Goal: Transaction & Acquisition: Book appointment/travel/reservation

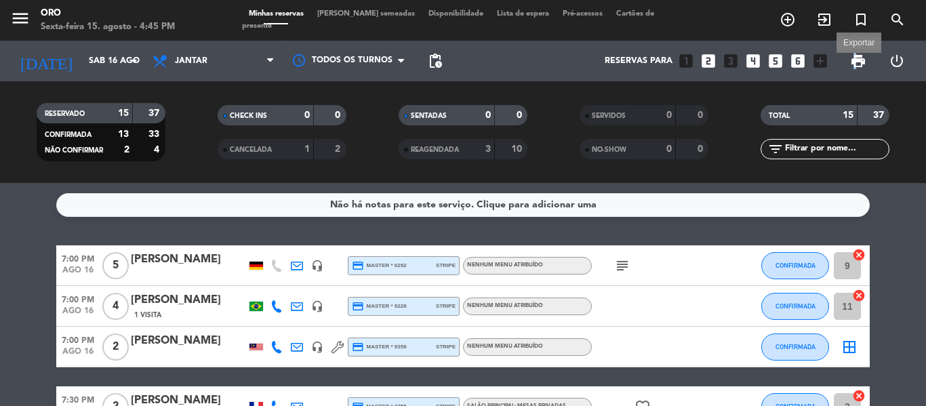
click at [857, 55] on span "print" at bounding box center [858, 61] width 16 height 16
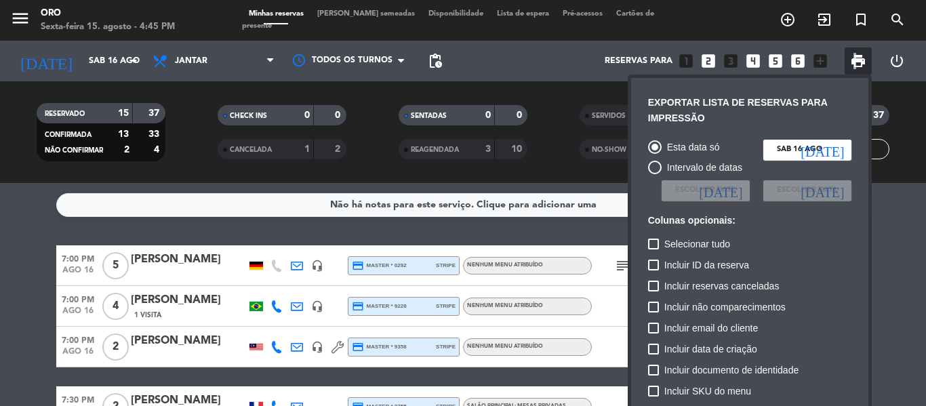
scroll to position [98, 0]
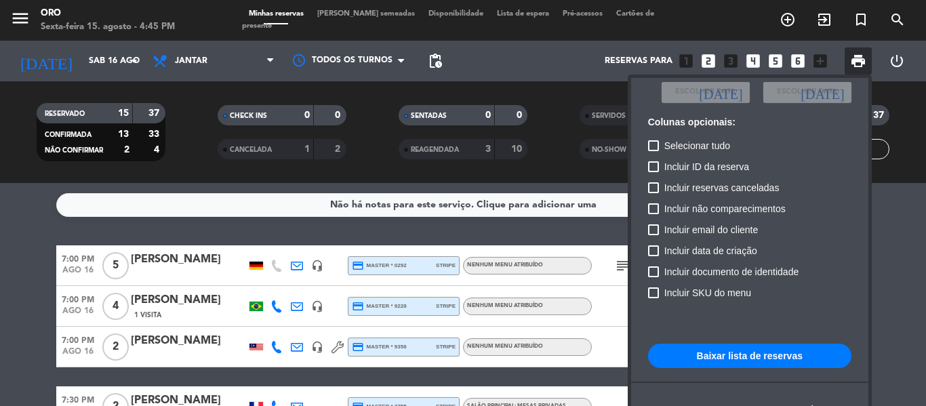
click at [743, 335] on div "Esta data só Sáb 16 ago [DATE] Intervalo de datas Escolher data [DATE] Escolher…" at bounding box center [749, 255] width 217 height 440
click at [752, 352] on button "Baixar lista de reservas" at bounding box center [749, 356] width 203 height 24
click at [100, 60] on div at bounding box center [463, 203] width 926 height 406
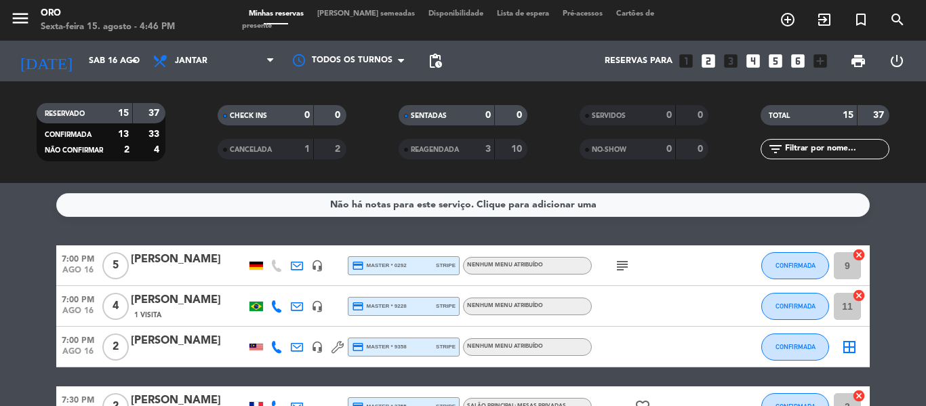
click at [100, 60] on input "Sáb 16 ago" at bounding box center [139, 60] width 115 height 23
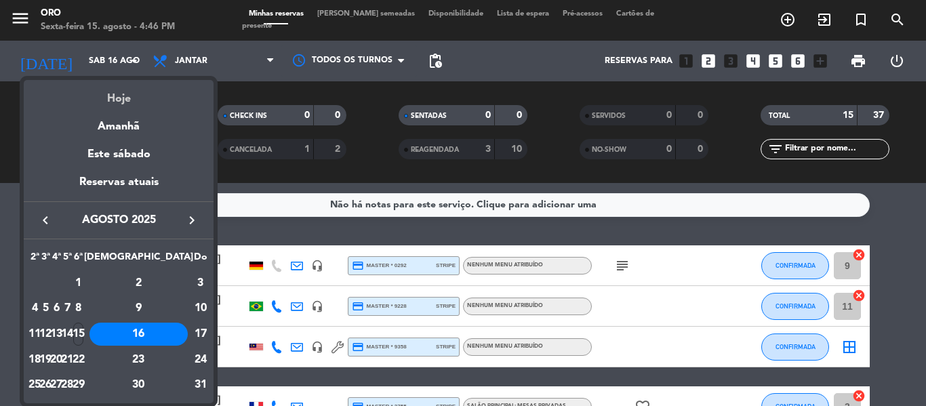
click at [114, 98] on div "Hoje" at bounding box center [119, 94] width 190 height 28
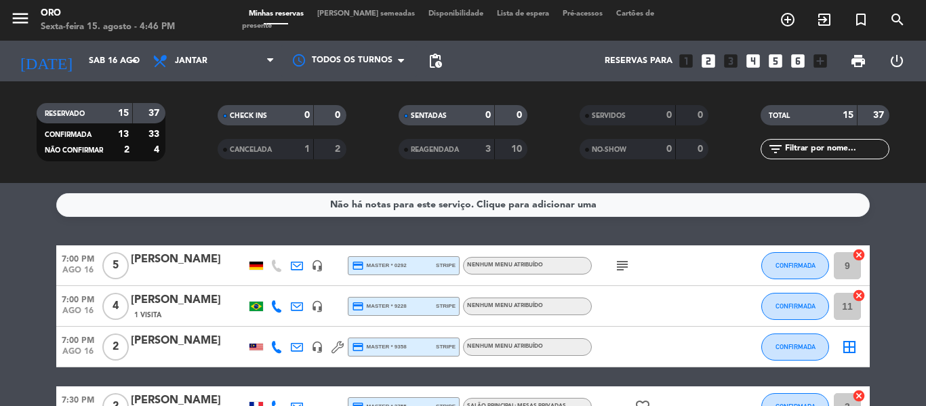
type input "Sex 15 ago"
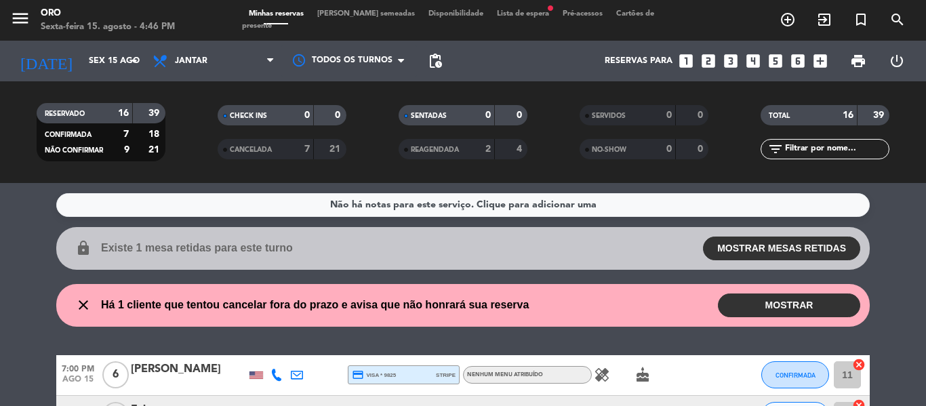
click at [514, 10] on div "menu Oro Sexta-feira 15. agosto - 4:46 PM Minhas reservas Mesas semeadas Dispon…" at bounding box center [463, 20] width 926 height 41
click at [514, 17] on span "Lista de espera fiber_manual_record" at bounding box center [523, 13] width 66 height 7
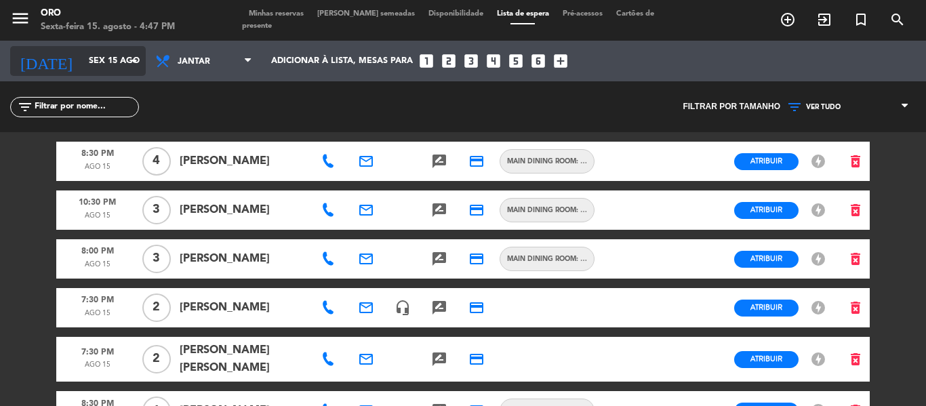
click at [82, 54] on input "Sex 15 ago" at bounding box center [139, 60] width 115 height 23
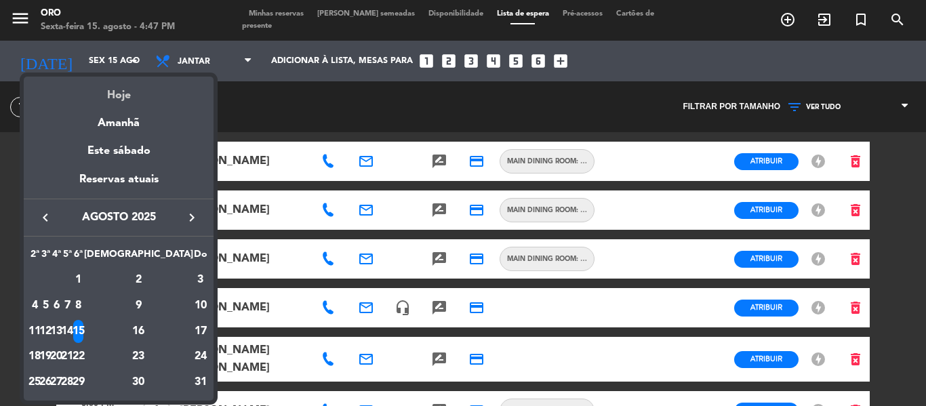
click at [119, 90] on div "Hoje" at bounding box center [119, 91] width 190 height 28
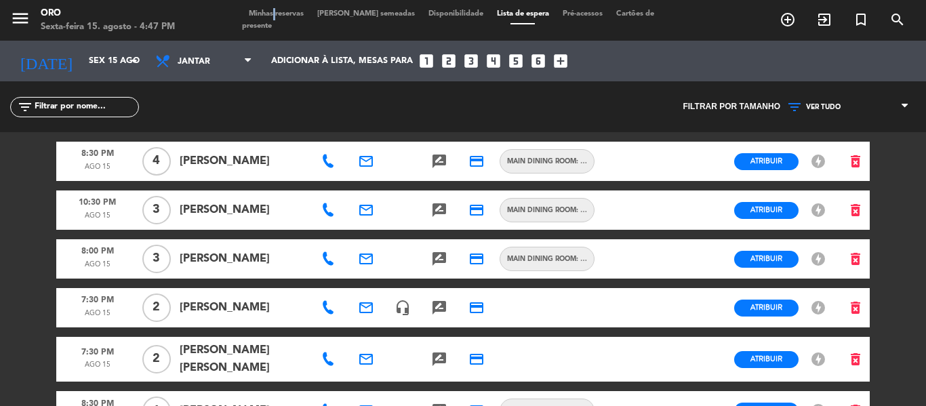
click at [279, 9] on div "menu Oro Sexta-feira 15. agosto - 4:47 PM Minhas reservas Mesas semeadas Dispon…" at bounding box center [463, 20] width 926 height 41
click at [279, 17] on span "Minhas reservas" at bounding box center [276, 13] width 68 height 7
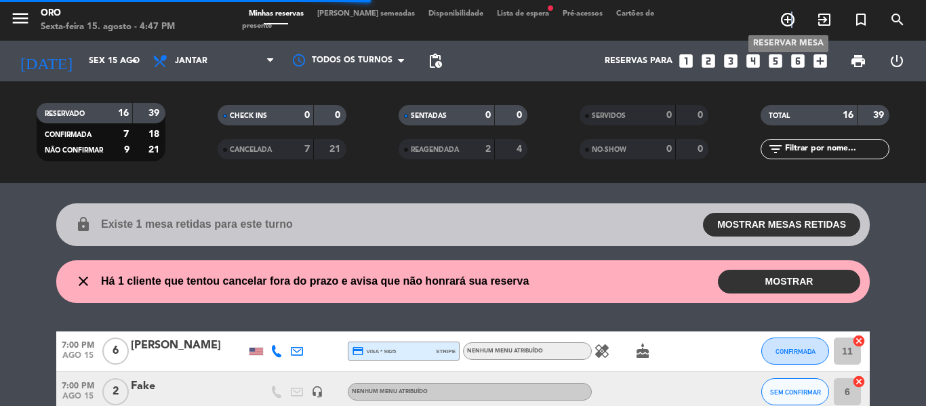
click at [792, 18] on icon "add_circle_outline" at bounding box center [787, 20] width 16 height 16
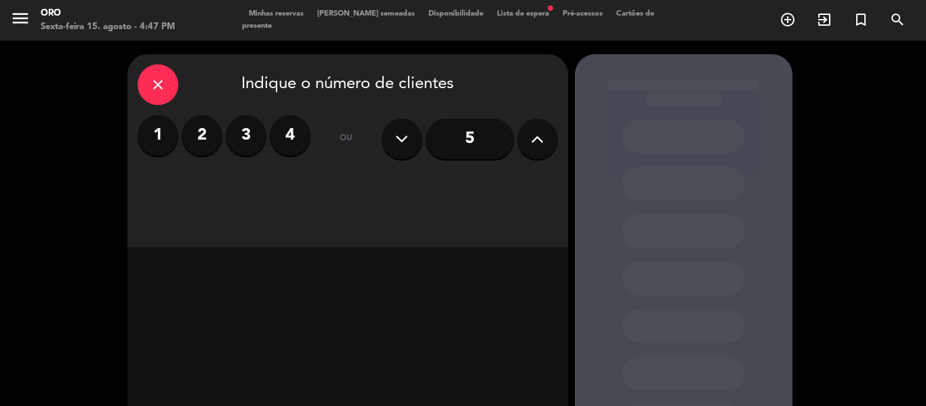
drag, startPoint x: 207, startPoint y: 124, endPoint x: 213, endPoint y: 136, distance: 13.6
click at [207, 125] on label "2" at bounding box center [202, 135] width 41 height 41
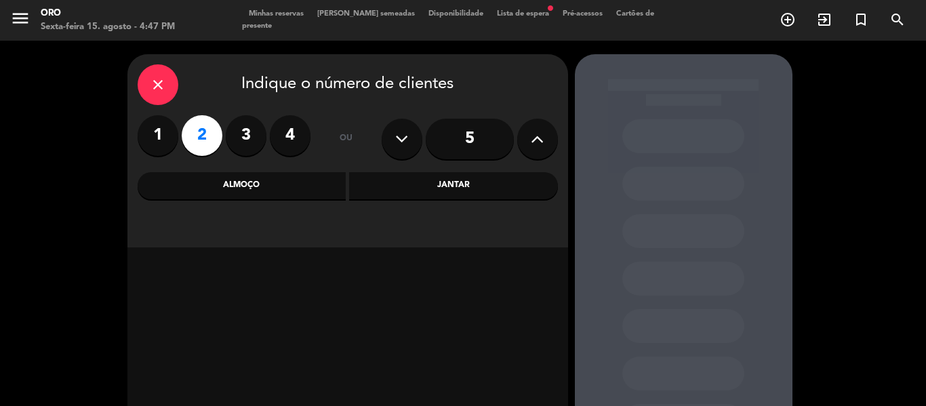
click at [470, 181] on div "Jantar" at bounding box center [453, 185] width 209 height 27
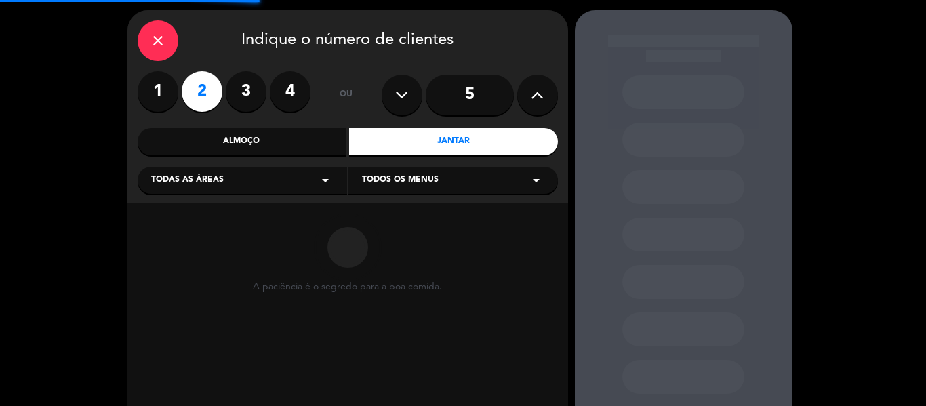
scroll to position [68, 0]
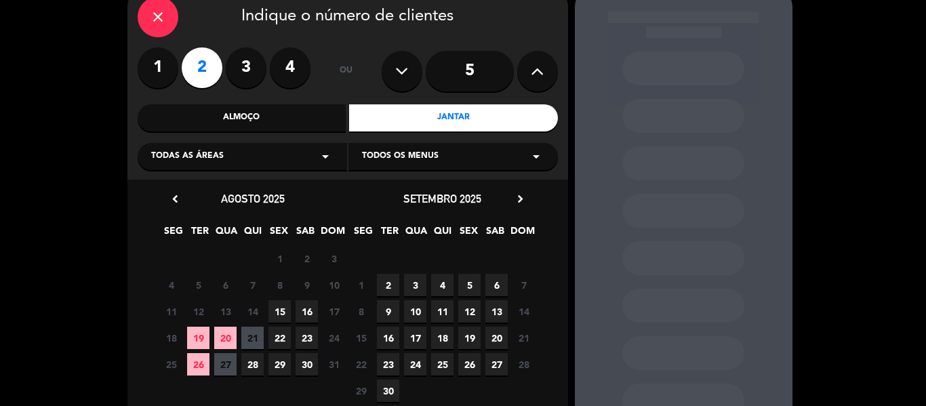
click at [273, 304] on span "15" at bounding box center [279, 311] width 22 height 22
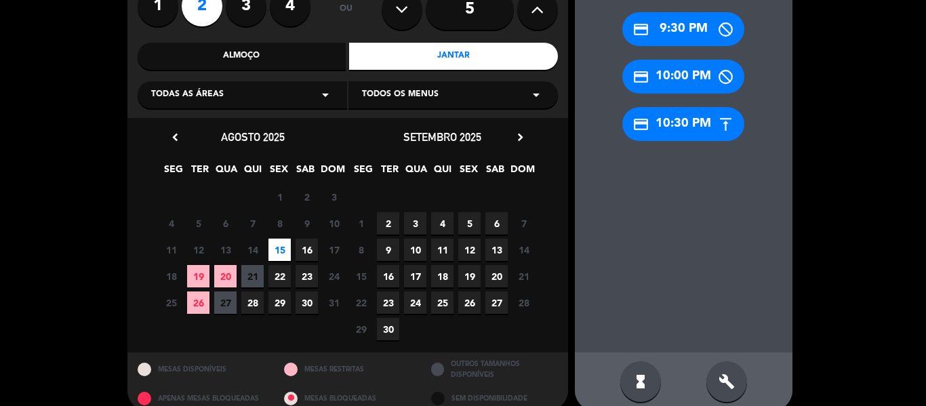
scroll to position [147, 0]
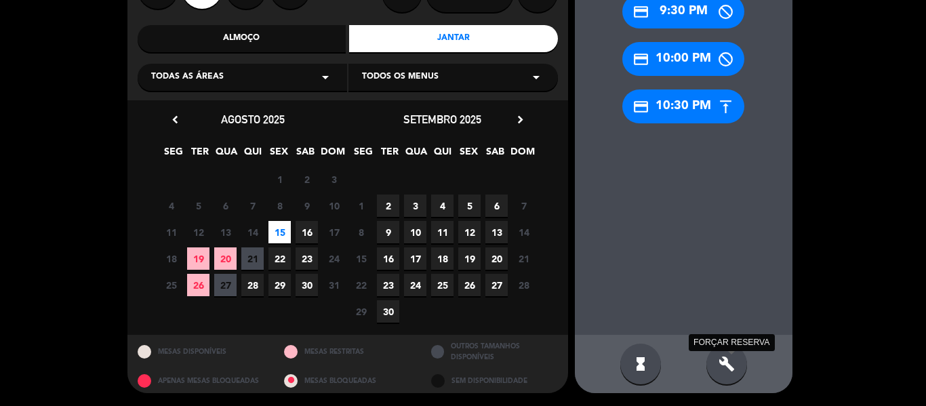
click at [729, 365] on icon "build" at bounding box center [726, 364] width 16 height 16
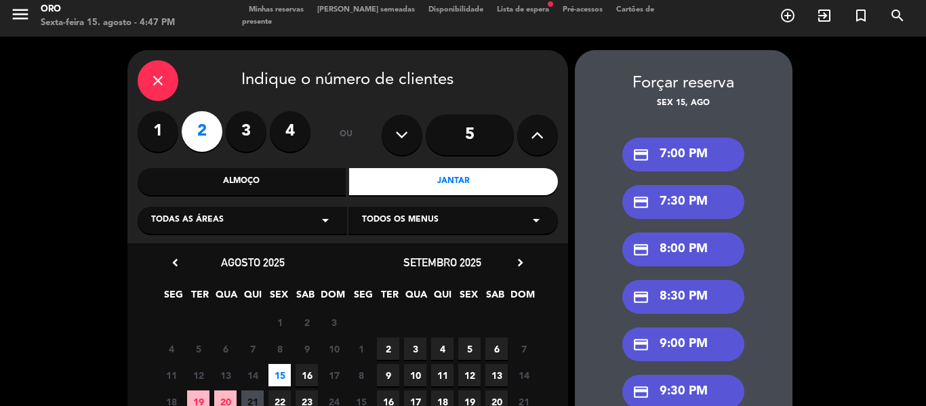
scroll to position [0, 0]
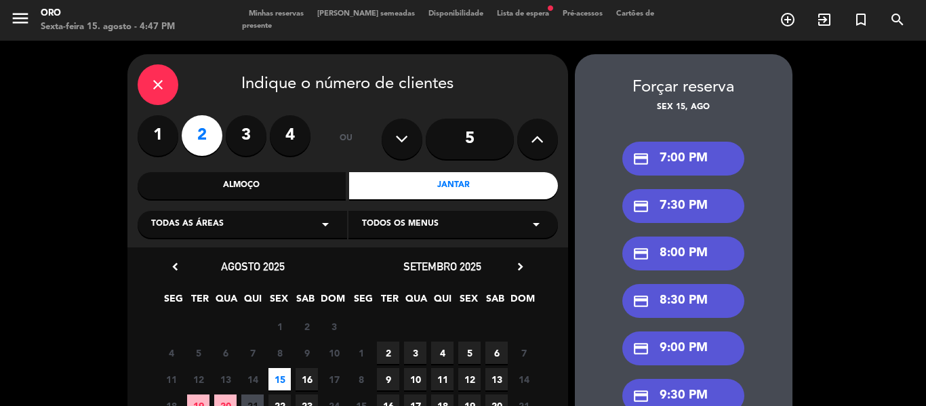
click at [643, 147] on div "credit_card 7:00 PM" at bounding box center [683, 159] width 122 height 34
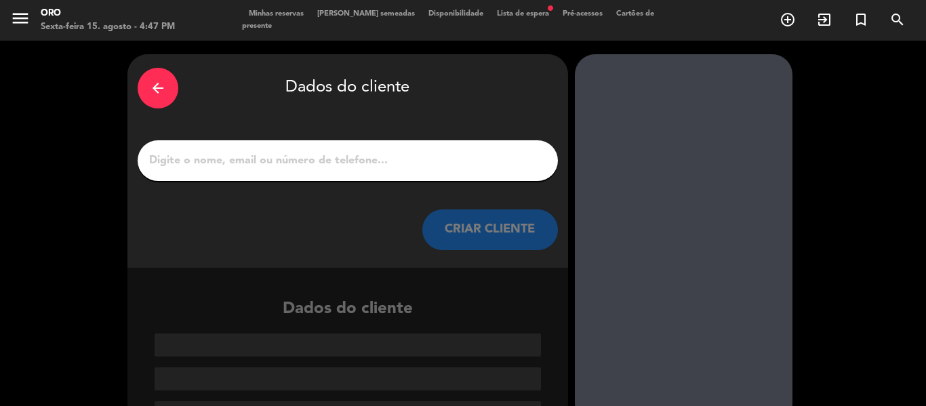
click at [413, 150] on div at bounding box center [348, 160] width 420 height 41
click at [316, 163] on input "1" at bounding box center [348, 160] width 400 height 19
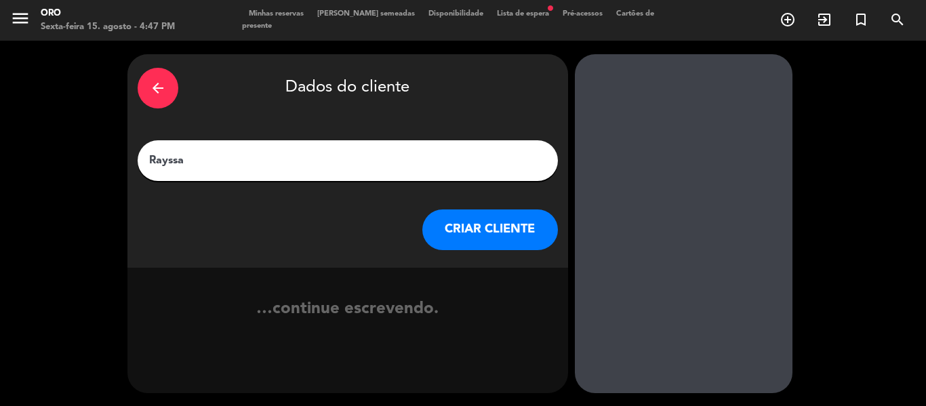
type input "Rayssa"
click at [471, 228] on button "CRIAR CLIENTE" at bounding box center [490, 229] width 136 height 41
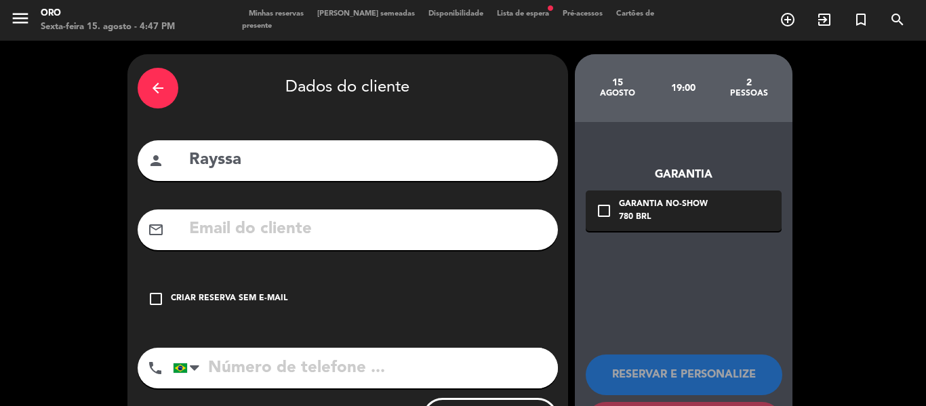
click at [334, 224] on input "text" at bounding box center [368, 230] width 360 height 28
click at [159, 79] on div "arrow_back" at bounding box center [158, 88] width 41 height 41
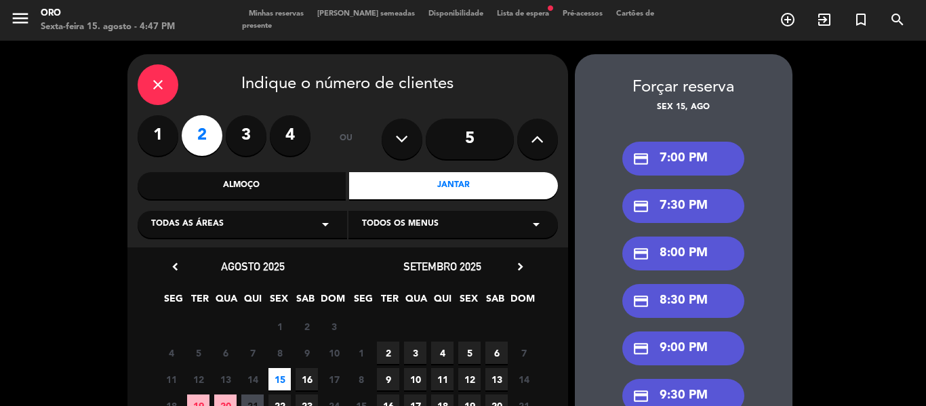
click at [158, 79] on icon "close" at bounding box center [158, 85] width 16 height 16
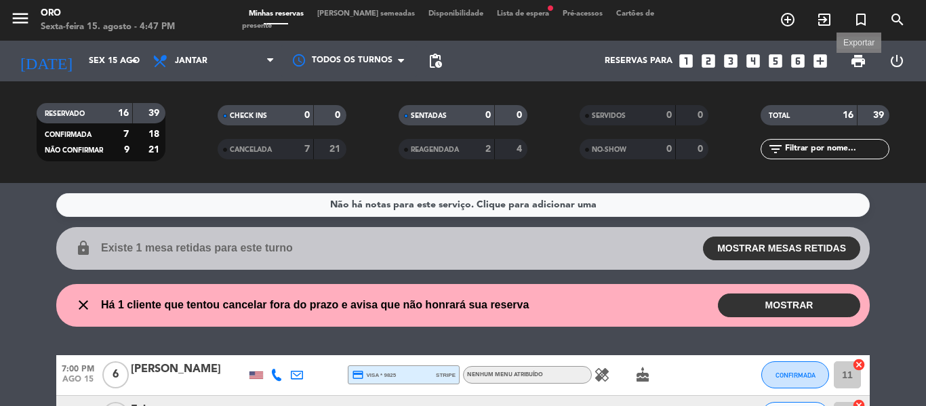
click at [863, 60] on span "print" at bounding box center [858, 61] width 16 height 16
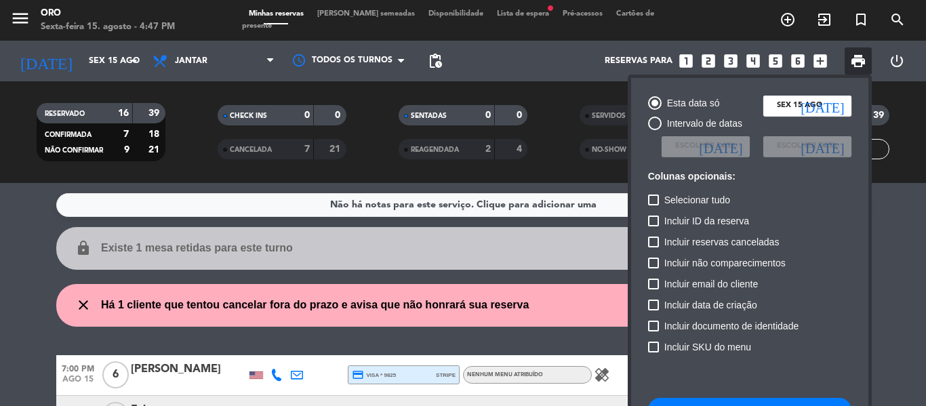
scroll to position [98, 0]
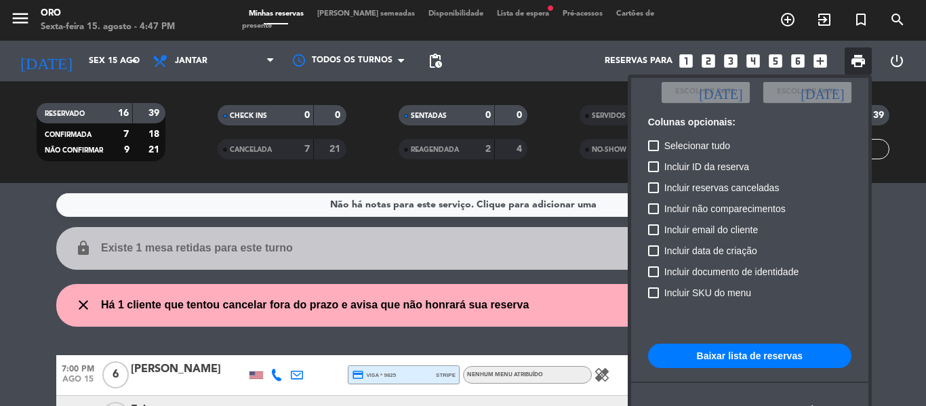
click at [834, 359] on button "Baixar lista de reservas" at bounding box center [749, 356] width 203 height 24
click at [476, 264] on div at bounding box center [463, 203] width 926 height 406
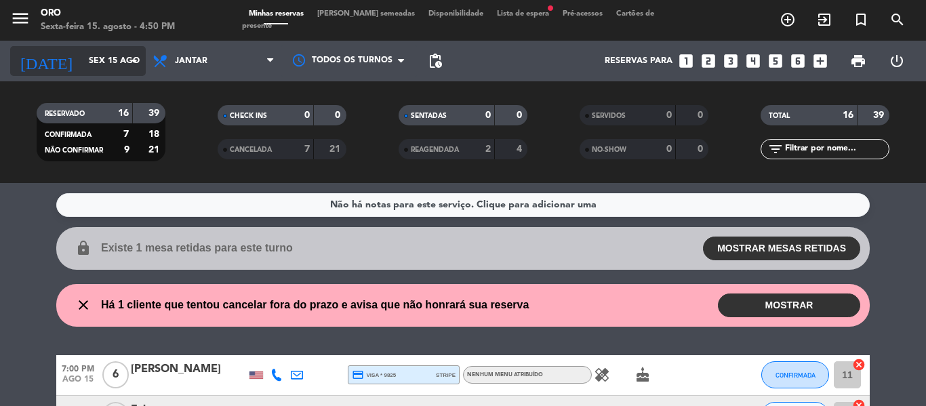
click at [83, 55] on input "Sex 15 ago" at bounding box center [139, 60] width 115 height 23
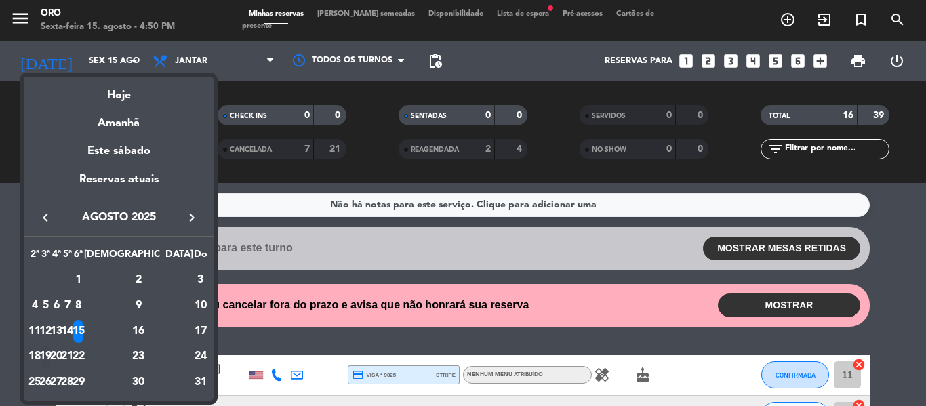
click at [51, 348] on div "19" at bounding box center [46, 357] width 10 height 23
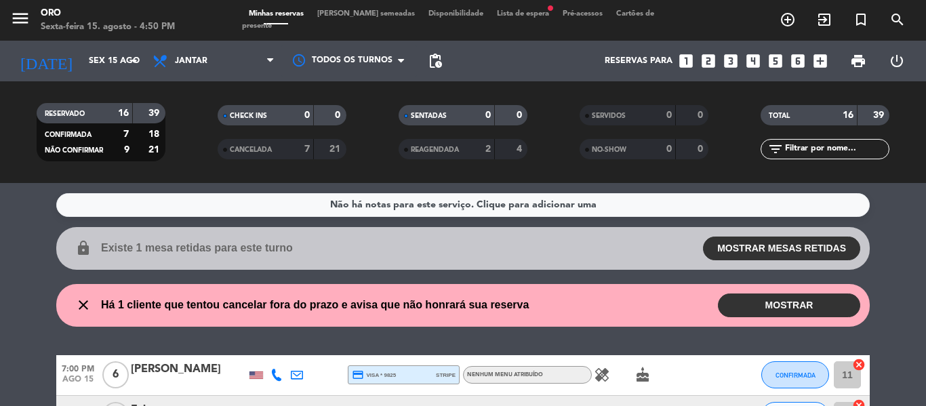
type input "Ter 19 ago"
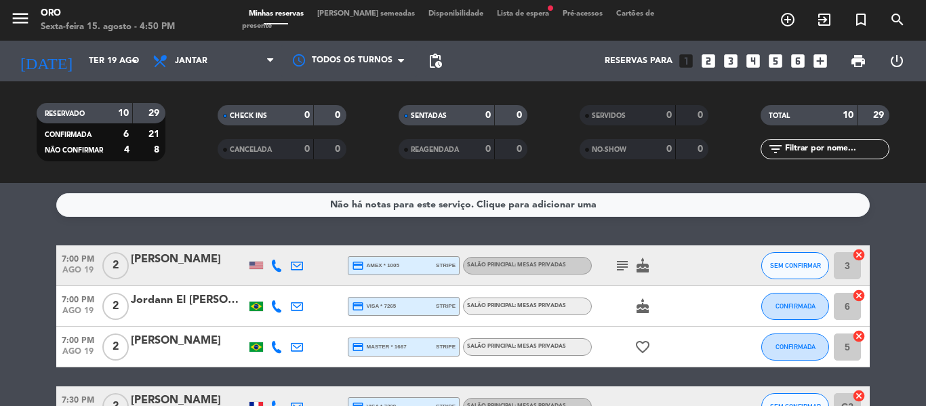
click at [727, 62] on icon "looks_3" at bounding box center [731, 61] width 18 height 18
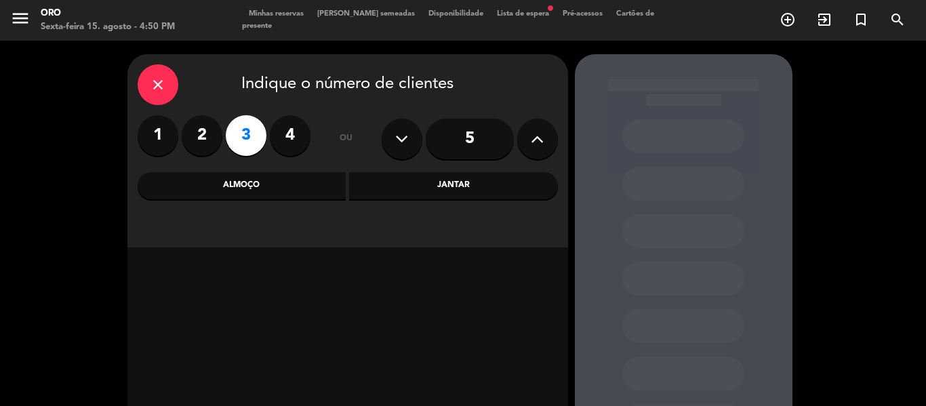
click at [406, 182] on div "Jantar" at bounding box center [453, 185] width 209 height 27
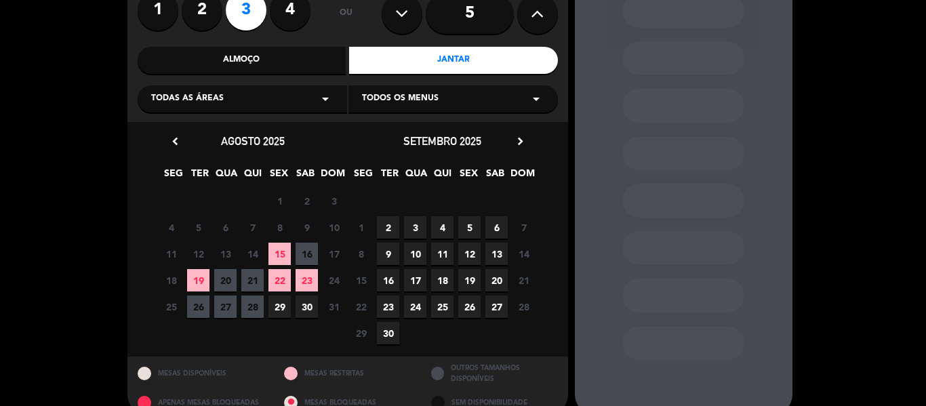
scroll to position [136, 0]
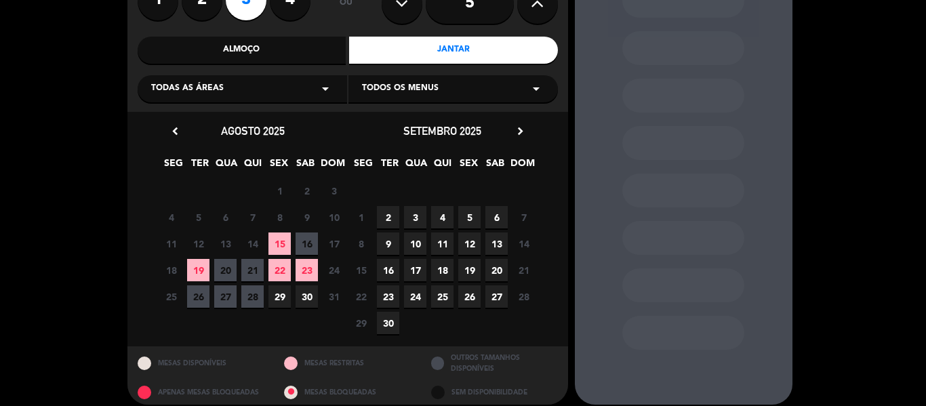
click at [196, 263] on span "19" at bounding box center [198, 270] width 22 height 22
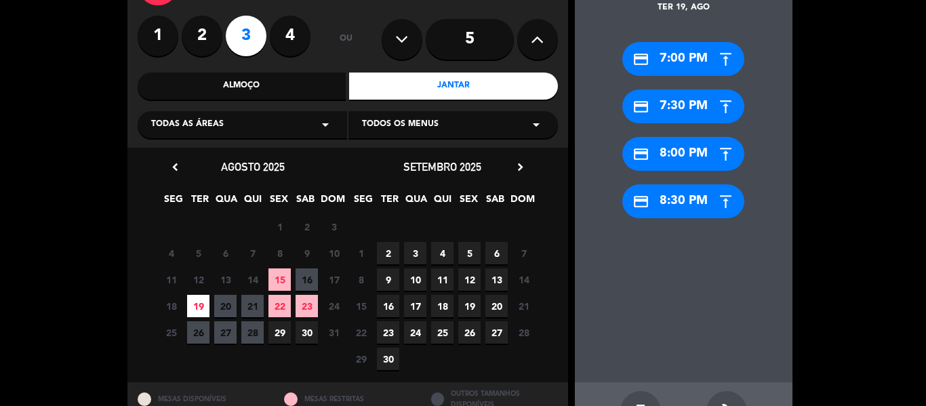
scroll to position [122, 0]
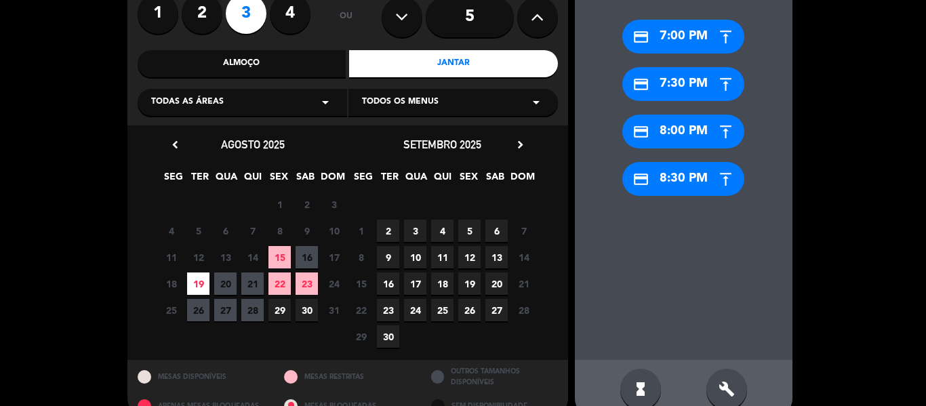
click at [661, 27] on div "credit_card 7:00 PM" at bounding box center [683, 37] width 122 height 34
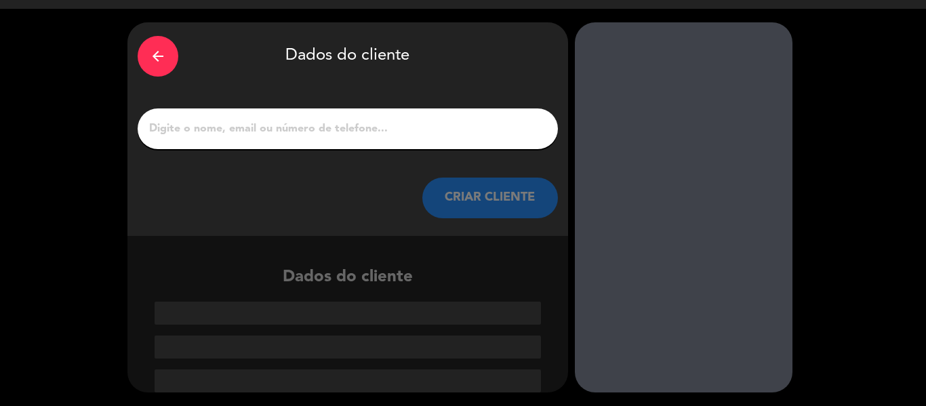
click at [360, 134] on input "1" at bounding box center [348, 128] width 400 height 19
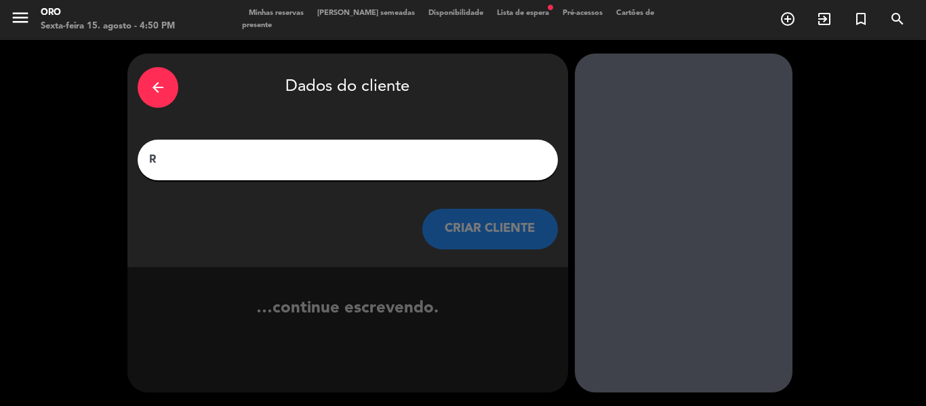
scroll to position [1, 0]
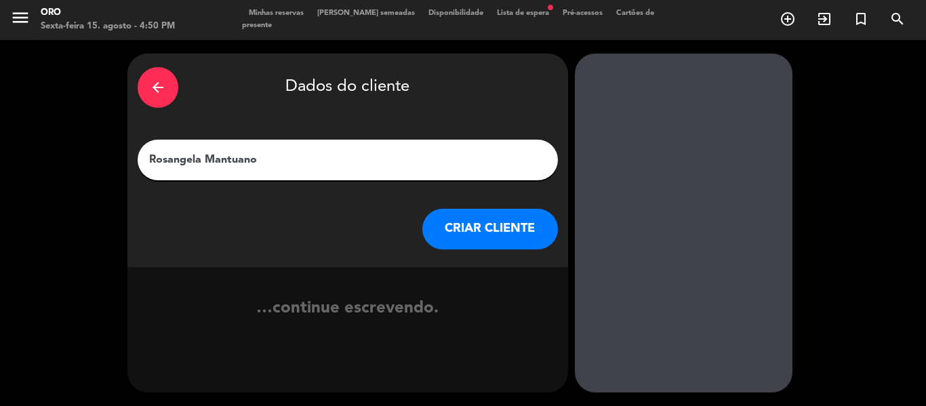
type input "Rosangela Mantuano"
click at [524, 233] on button "CRIAR CLIENTE" at bounding box center [490, 229] width 136 height 41
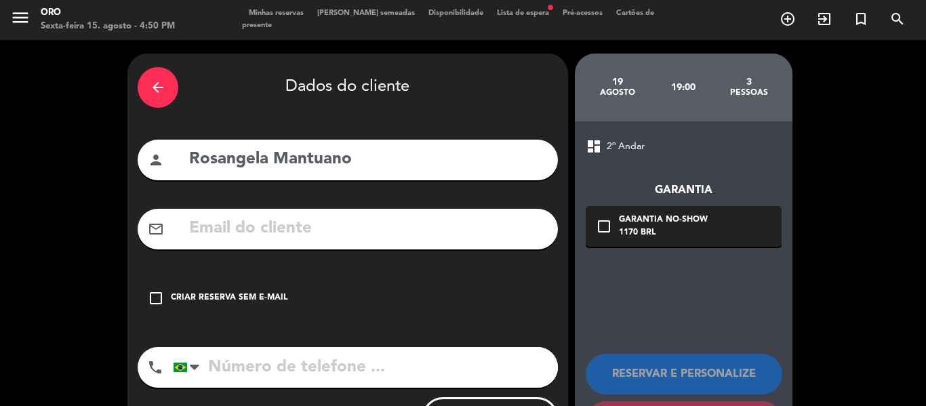
click at [291, 222] on input "text" at bounding box center [368, 229] width 360 height 28
paste input "[EMAIL_ADDRESS][DOMAIN_NAME]"
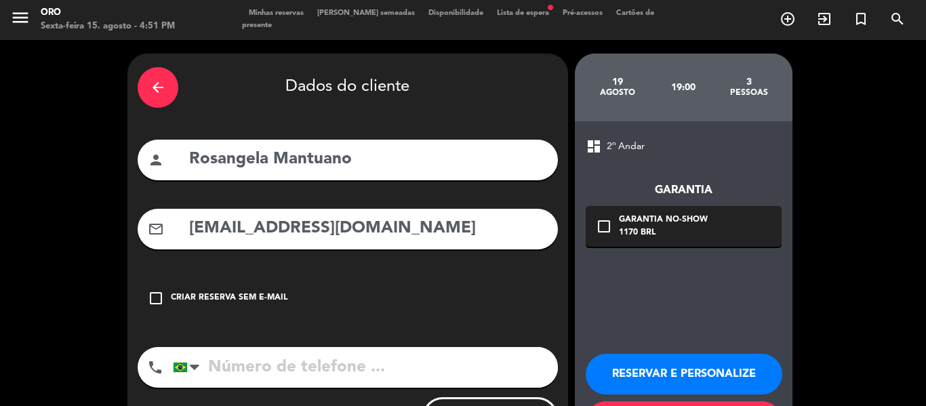
type input "[EMAIL_ADDRESS][DOMAIN_NAME]"
click at [272, 355] on input "tel" at bounding box center [365, 367] width 385 height 41
click at [329, 370] on input "tel" at bounding box center [365, 367] width 385 height 41
paste input "[PHONE_NUMBER]"
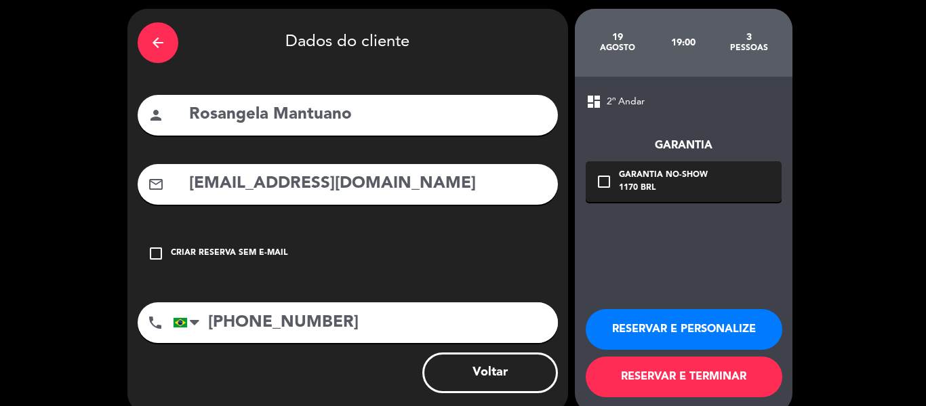
scroll to position [66, 0]
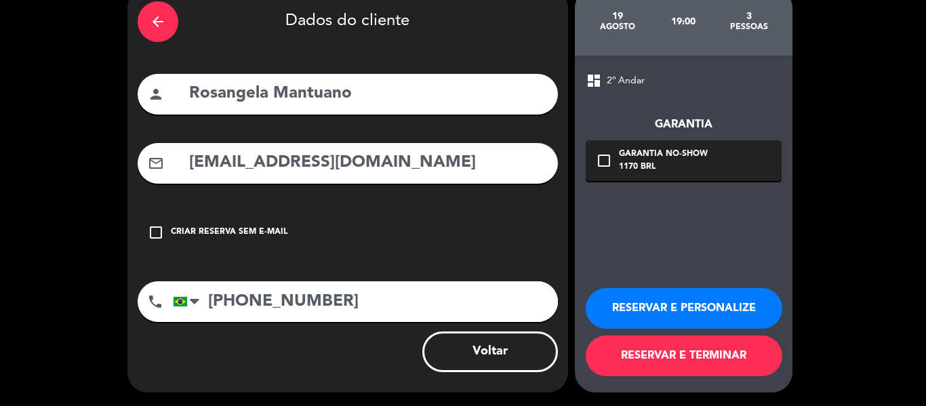
type input "[PHONE_NUMBER]"
click at [758, 148] on div "check_box_outline_blank Garantia No-show 1170 BRL" at bounding box center [684, 160] width 196 height 41
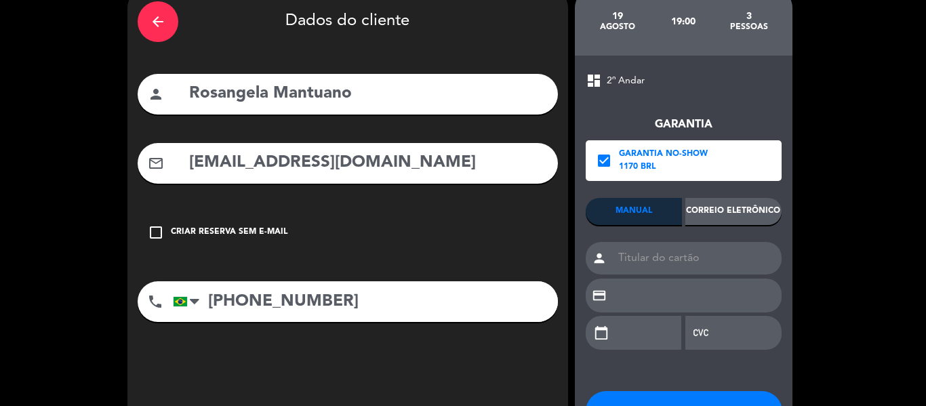
click at [754, 206] on div "Correio eletrônico" at bounding box center [733, 211] width 96 height 27
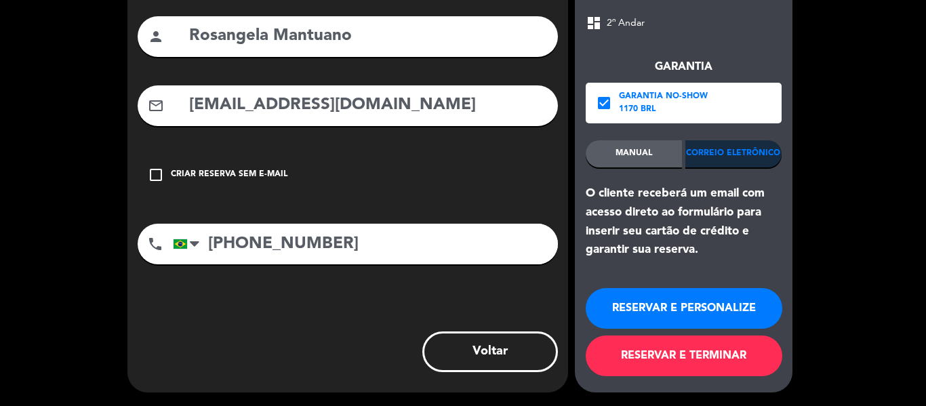
click at [706, 363] on button "RESERVAR E TERMINAR" at bounding box center [684, 355] width 197 height 41
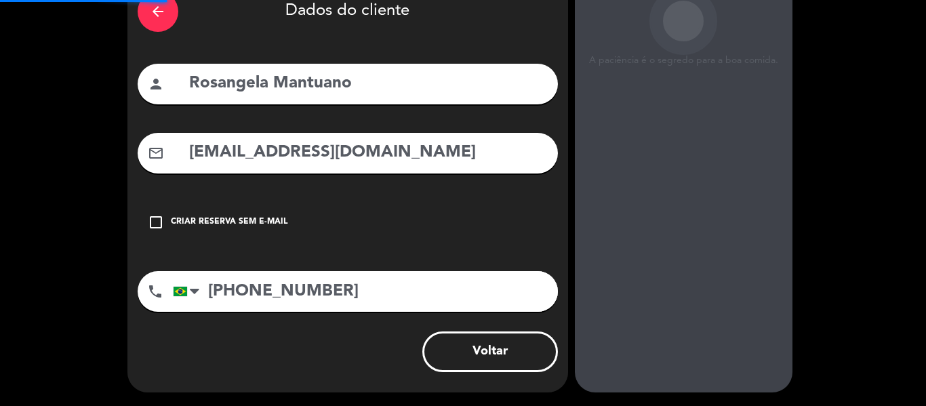
scroll to position [77, 0]
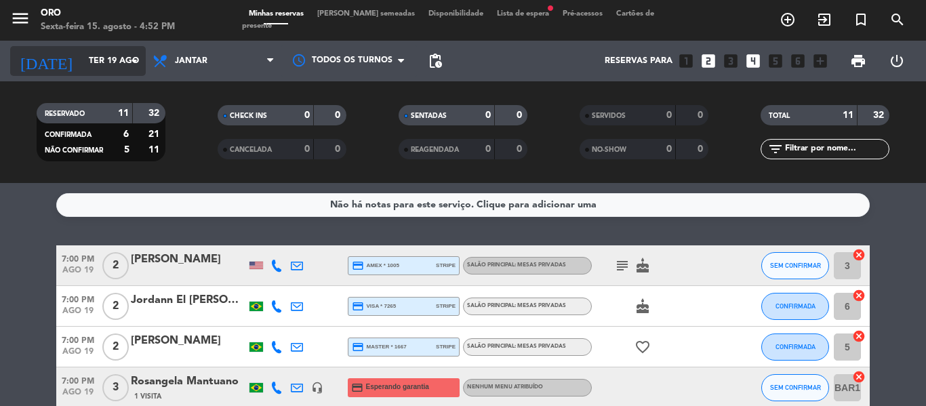
click at [120, 60] on input "Ter 19 ago" at bounding box center [139, 60] width 115 height 23
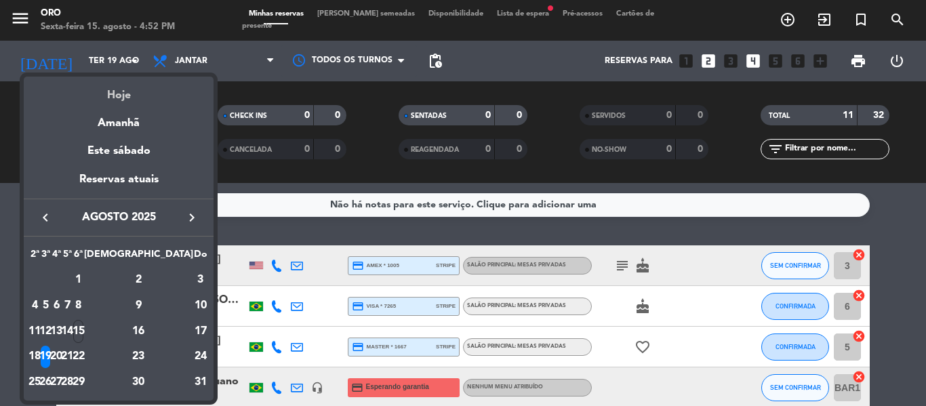
click at [123, 94] on div "Hoje" at bounding box center [119, 91] width 190 height 28
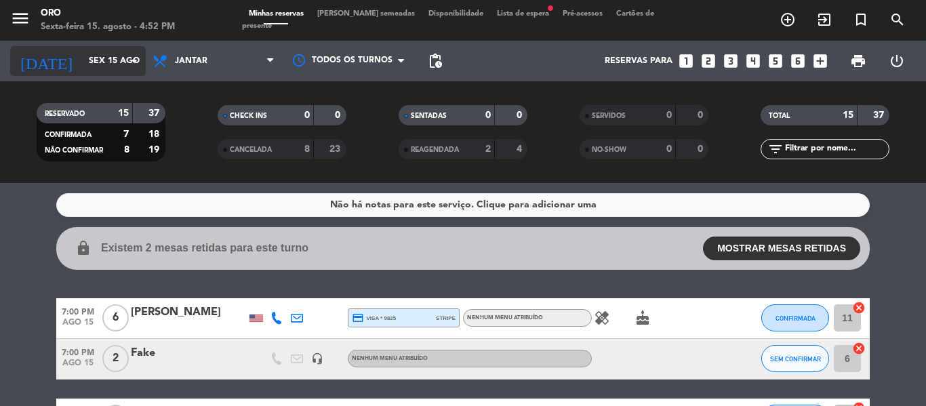
click at [82, 73] on input "Sex 15 ago" at bounding box center [139, 60] width 115 height 23
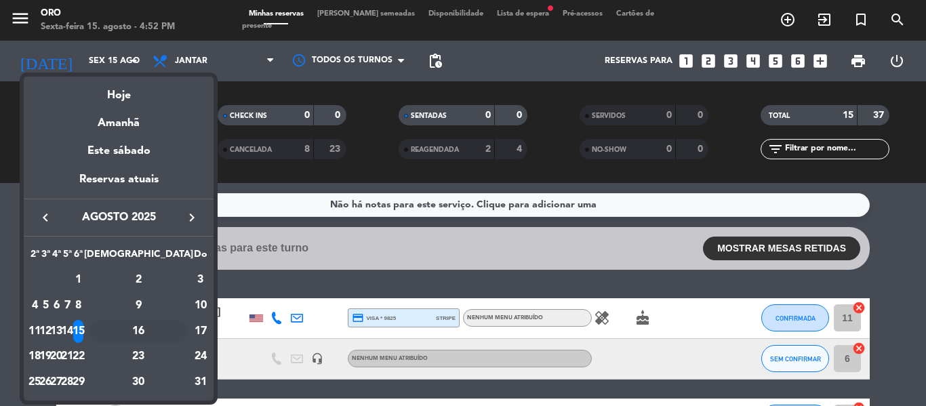
click at [167, 329] on div "16" at bounding box center [138, 331] width 98 height 23
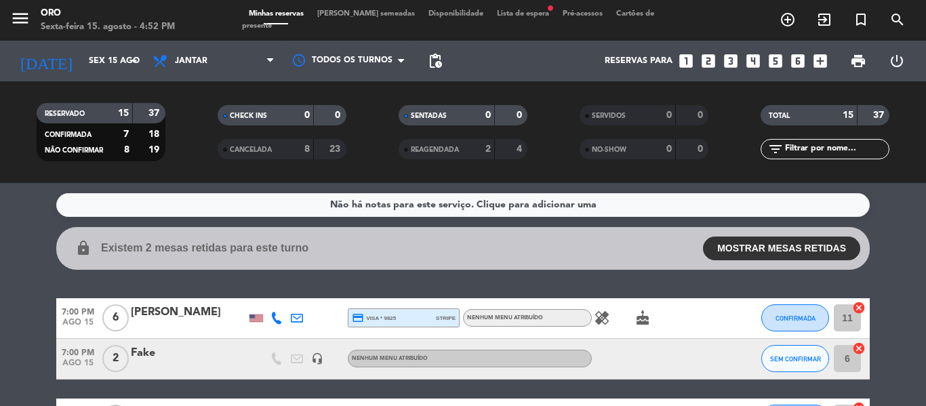
type input "Sáb 16 ago"
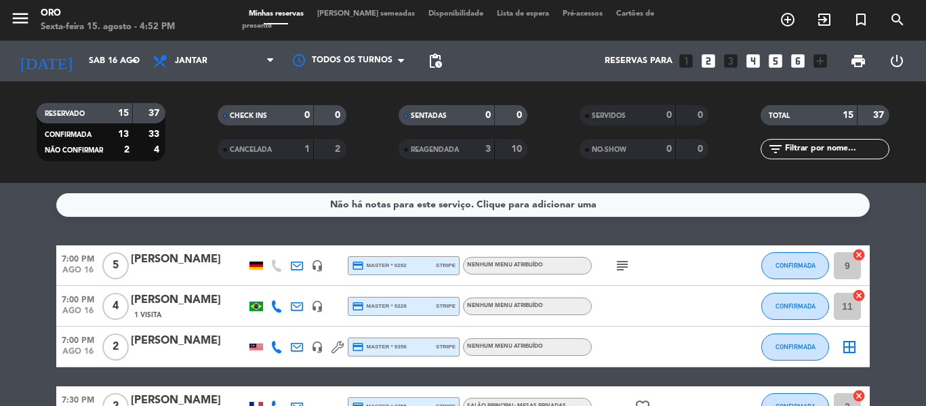
click at [506, 18] on span "Lista de espera" at bounding box center [523, 13] width 66 height 7
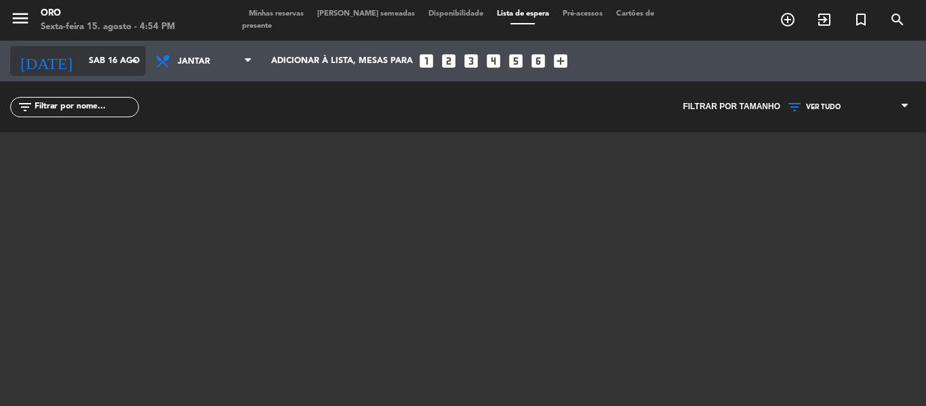
click at [113, 60] on input "Sáb 16 ago" at bounding box center [139, 60] width 115 height 23
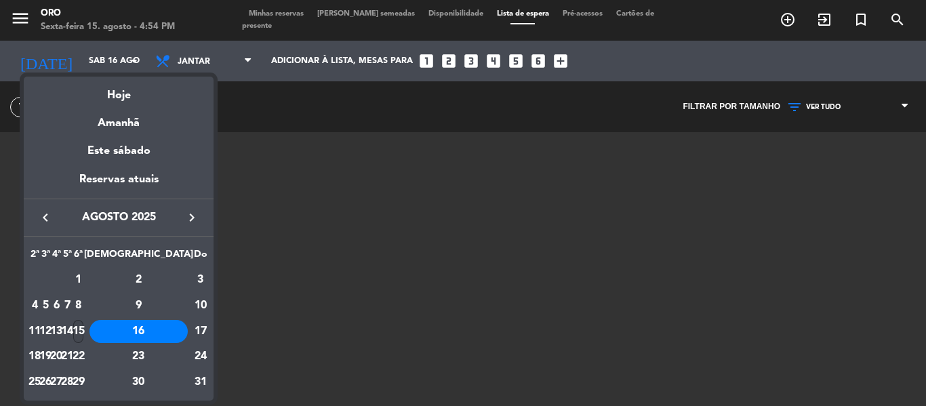
click at [83, 330] on div "15" at bounding box center [78, 331] width 10 height 23
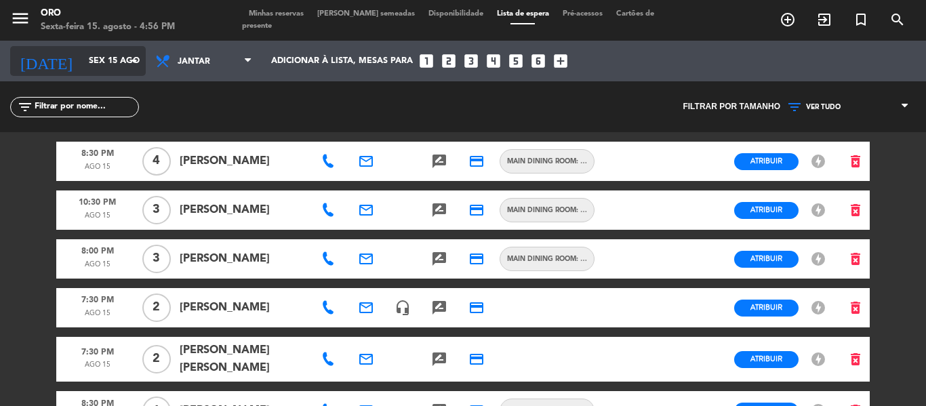
click at [82, 55] on input "Sex 15 ago" at bounding box center [139, 60] width 115 height 23
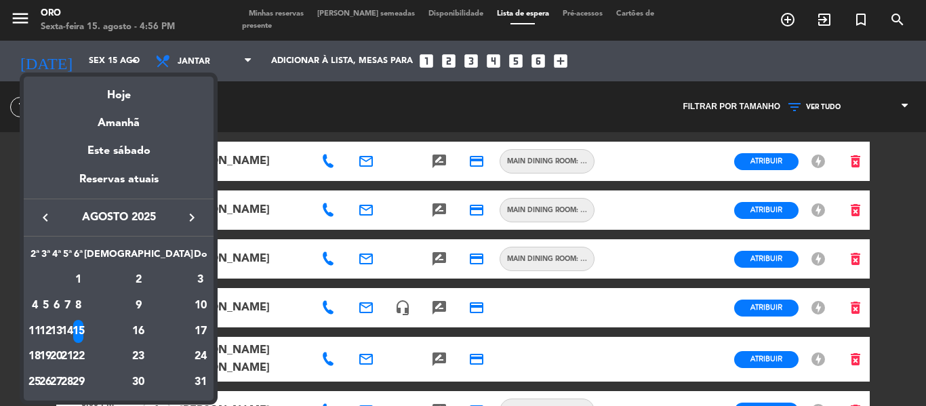
click at [413, 104] on div at bounding box center [463, 203] width 926 height 406
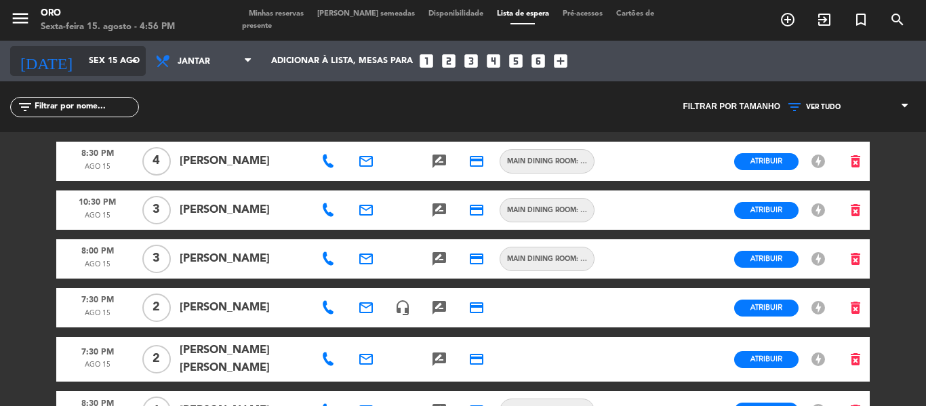
click at [104, 66] on input "Sex 15 ago" at bounding box center [139, 60] width 115 height 23
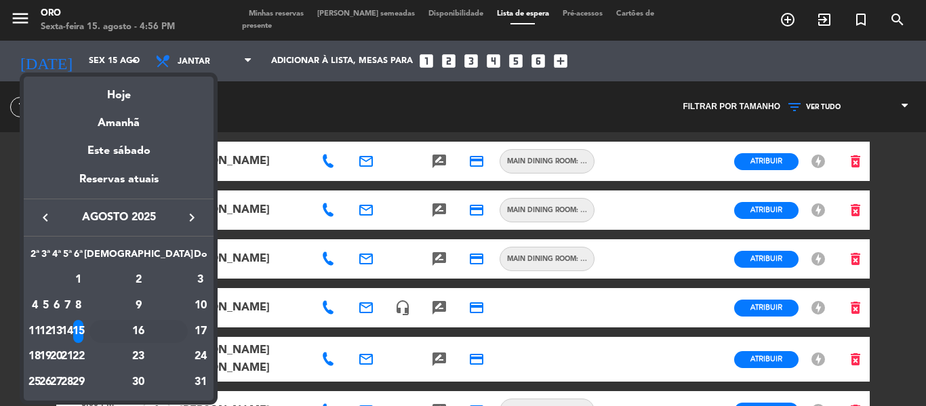
click at [167, 328] on div "16" at bounding box center [138, 331] width 98 height 23
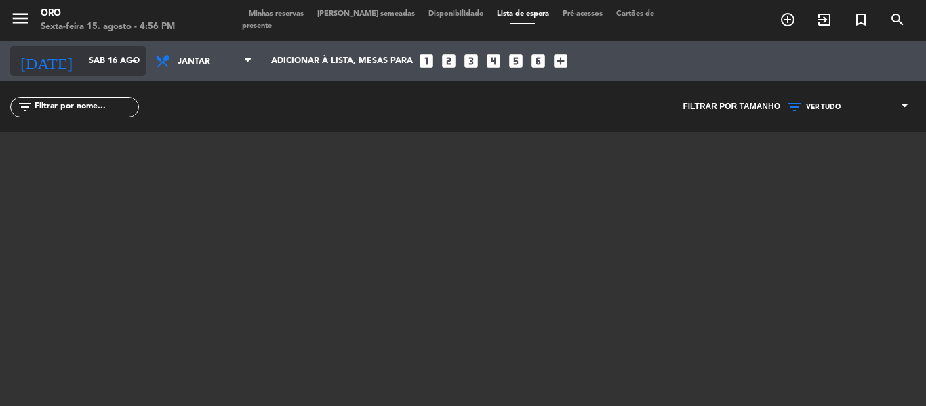
click at [96, 56] on input "Sáb 16 ago" at bounding box center [139, 60] width 115 height 23
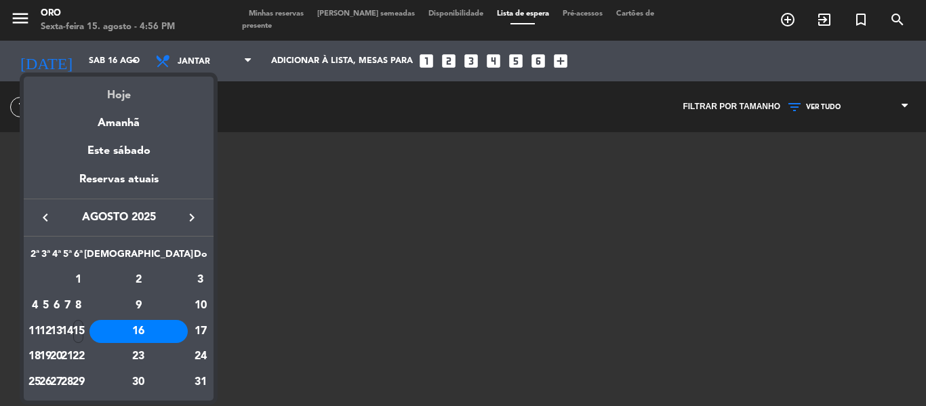
click at [117, 91] on div "Hoje" at bounding box center [119, 91] width 190 height 28
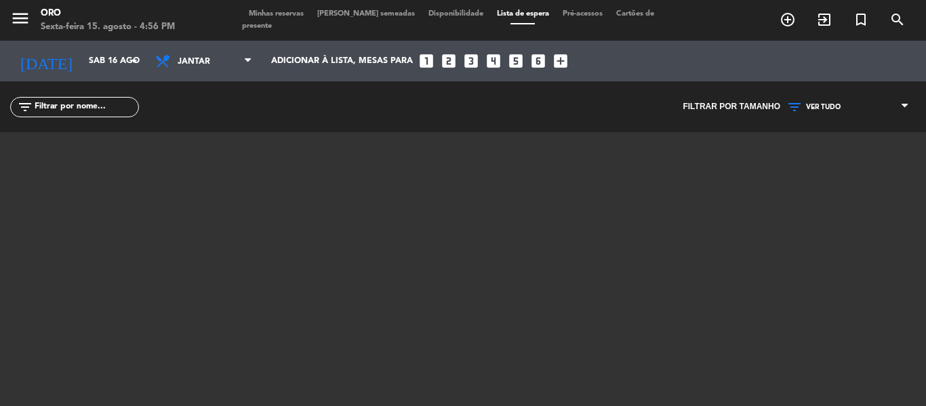
type input "Sex 15 ago"
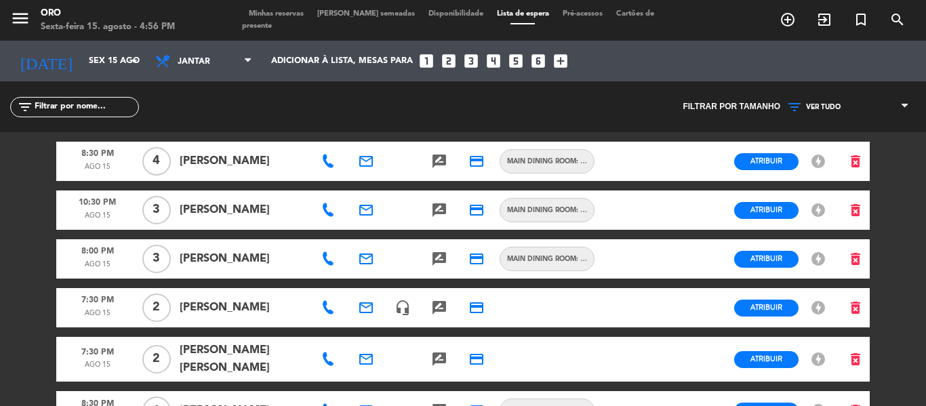
click at [282, 16] on span "Minhas reservas" at bounding box center [276, 13] width 68 height 7
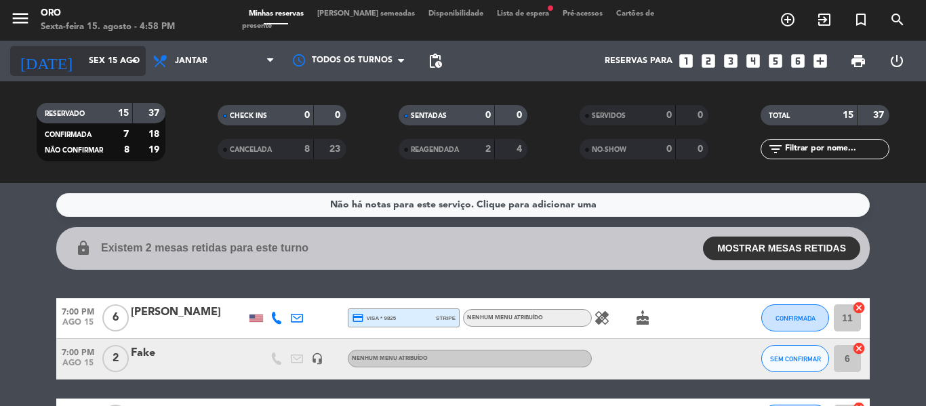
click at [97, 49] on input "Sex 15 ago" at bounding box center [139, 60] width 115 height 23
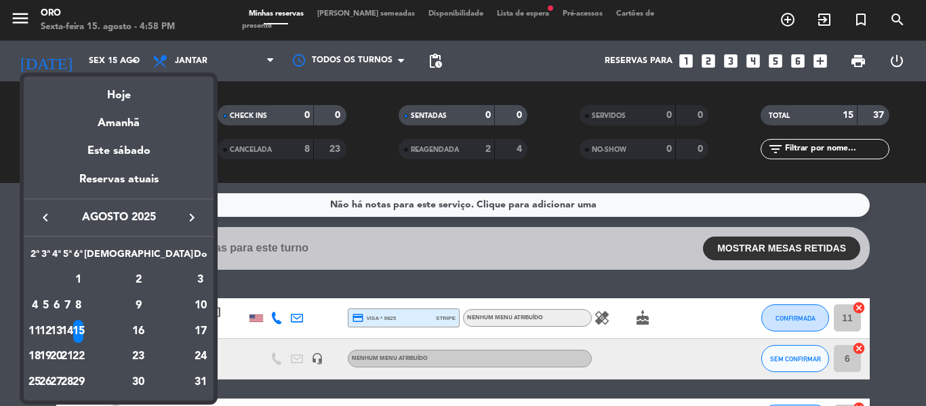
click at [163, 329] on div "16" at bounding box center [138, 331] width 98 height 23
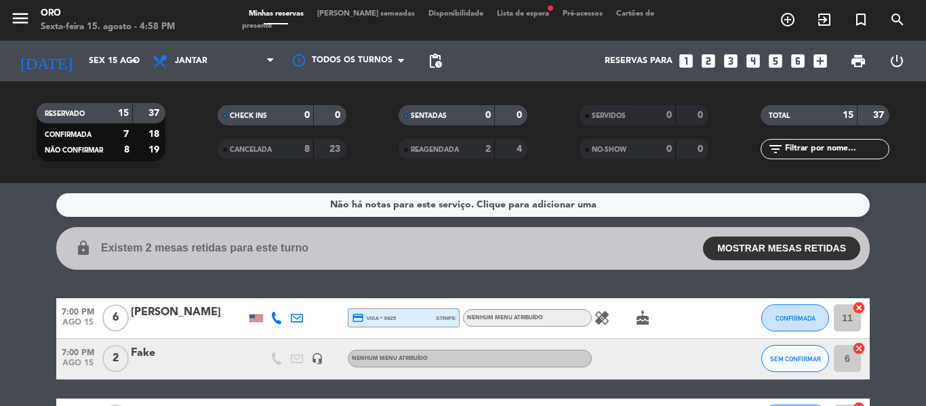
type input "Sáb 16 ago"
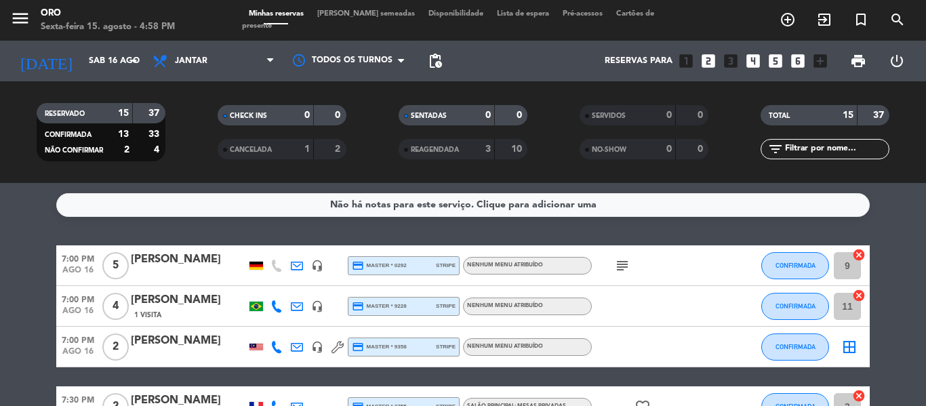
click at [804, 56] on icon "looks_6" at bounding box center [798, 61] width 18 height 18
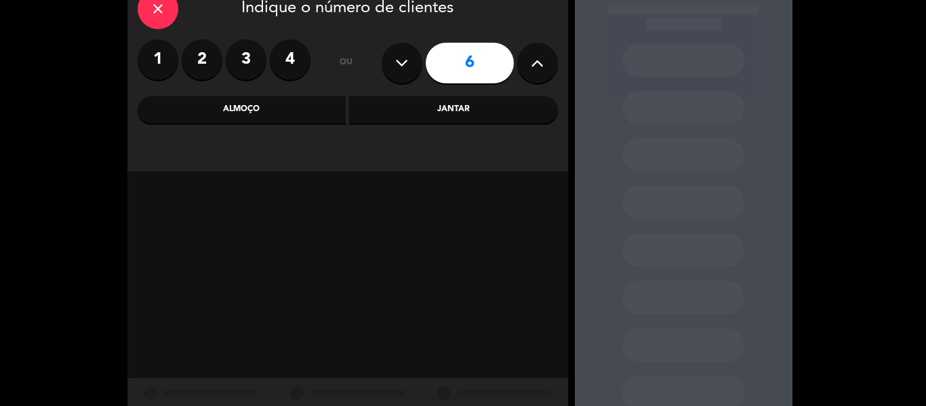
scroll to position [52, 0]
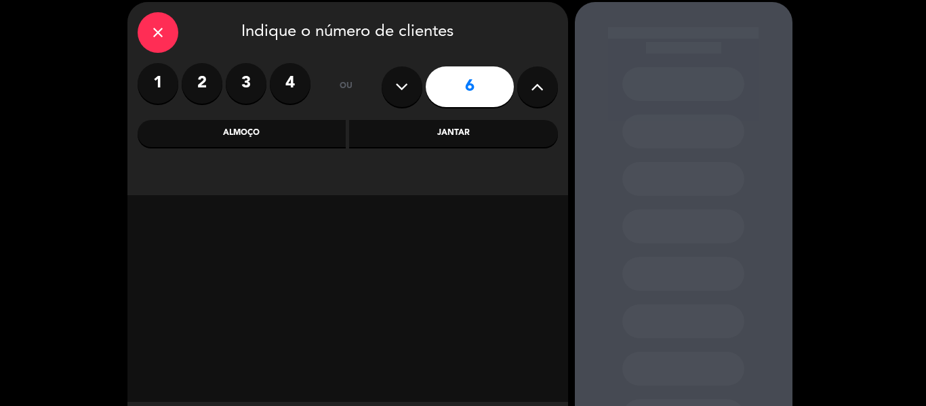
click at [552, 113] on div "close Indique o número de clientes 1 2 3 4 ou 6 Almoço Jantar" at bounding box center [347, 98] width 441 height 193
click at [524, 126] on div "Jantar" at bounding box center [453, 133] width 209 height 27
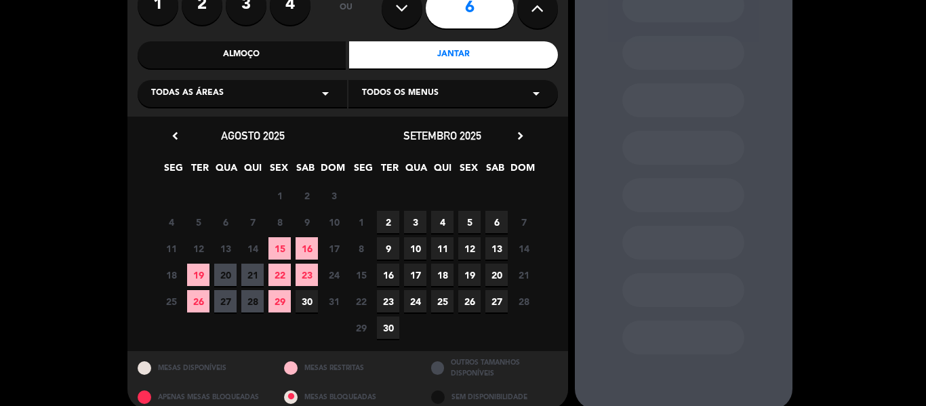
scroll to position [136, 0]
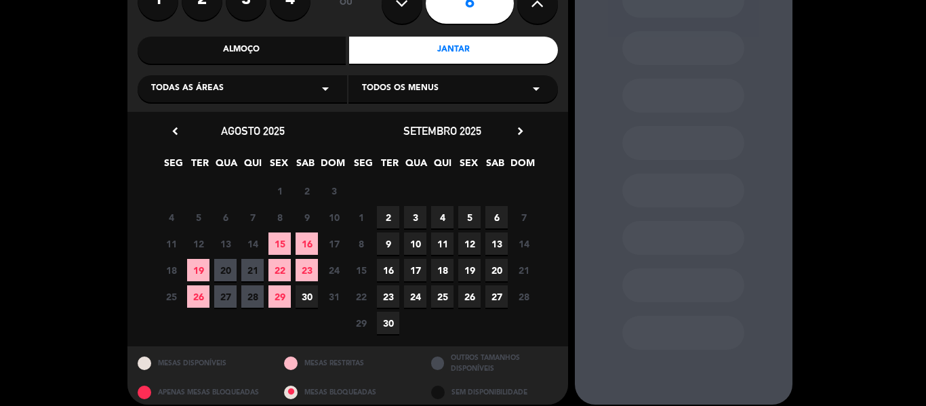
click at [296, 239] on span "16" at bounding box center [306, 243] width 22 height 22
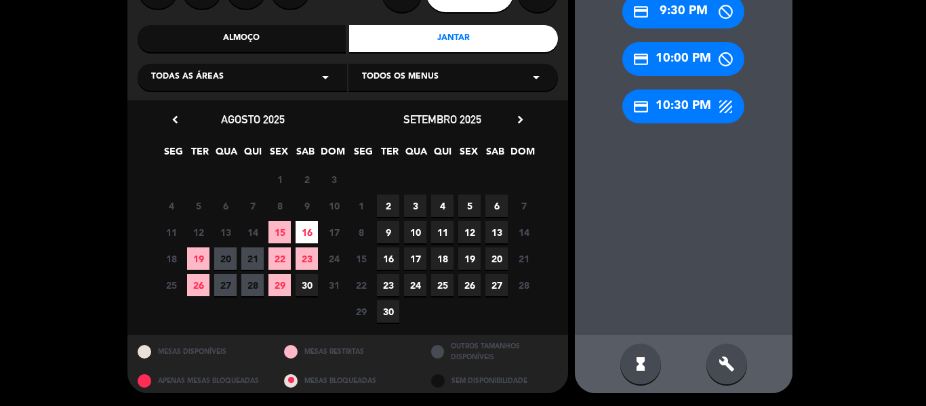
click at [735, 376] on div "build" at bounding box center [726, 364] width 41 height 41
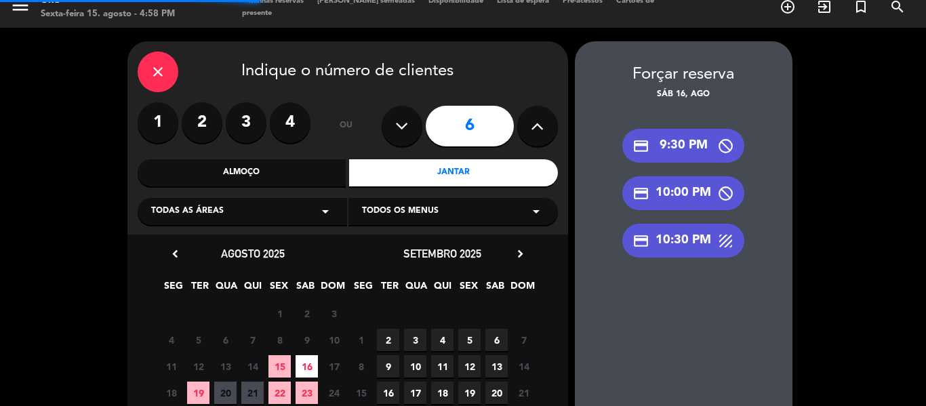
scroll to position [12, 0]
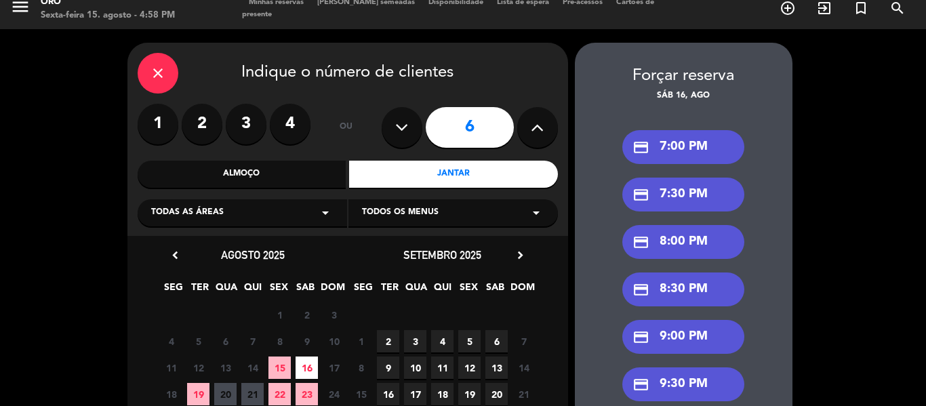
click at [683, 125] on div "credit_card 7:00 PM credit_card 7:30 PM credit_card 8:00 PM credit_card 8:30 PM…" at bounding box center [684, 306] width 218 height 407
click at [690, 144] on div "credit_card 7:00 PM" at bounding box center [683, 147] width 122 height 34
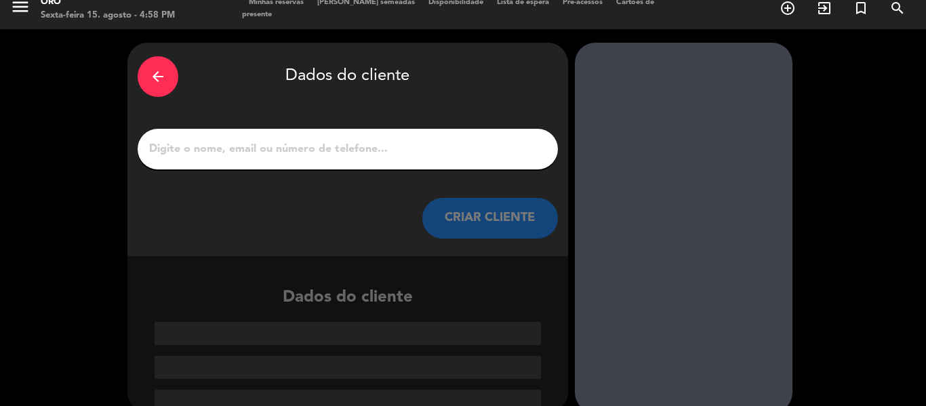
click at [445, 150] on input "1" at bounding box center [348, 149] width 400 height 19
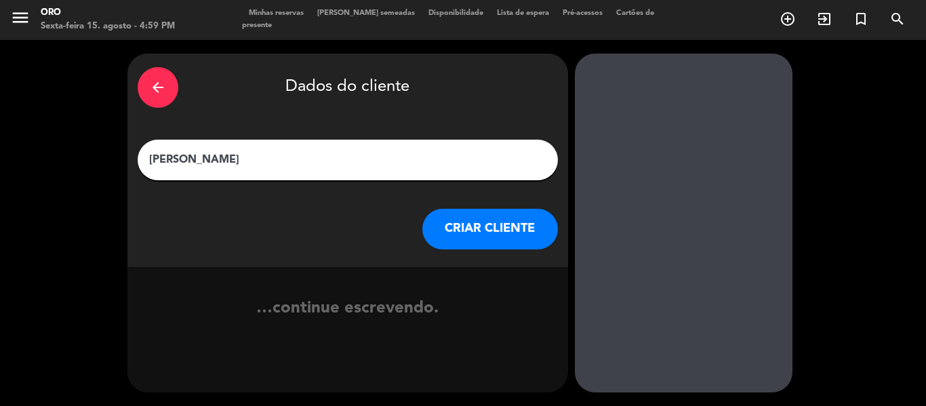
scroll to position [1, 0]
type input "[PERSON_NAME]"
click at [497, 227] on button "CRIAR CLIENTE" at bounding box center [490, 229] width 136 height 41
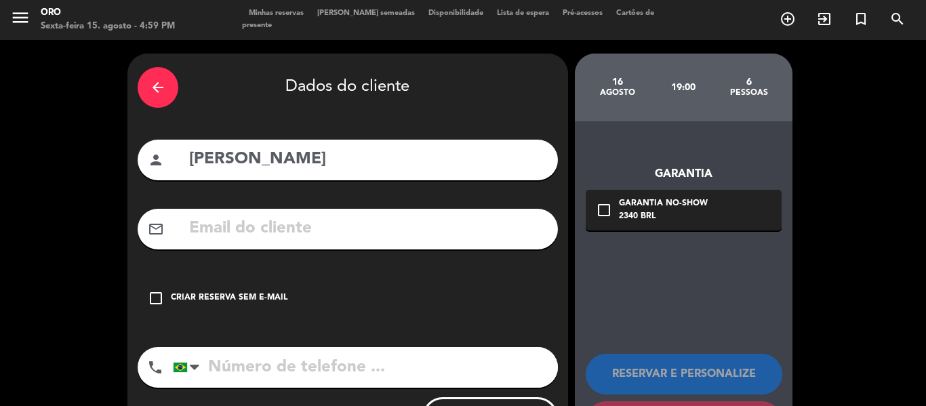
click at [303, 213] on div "mail_outline" at bounding box center [348, 229] width 420 height 41
click at [333, 224] on input "text" at bounding box center [368, 229] width 360 height 28
click at [336, 223] on input "text" at bounding box center [368, 229] width 360 height 28
paste input "[PERSON_NAME][EMAIL_ADDRESS][PERSON_NAME][DOMAIN_NAME]"
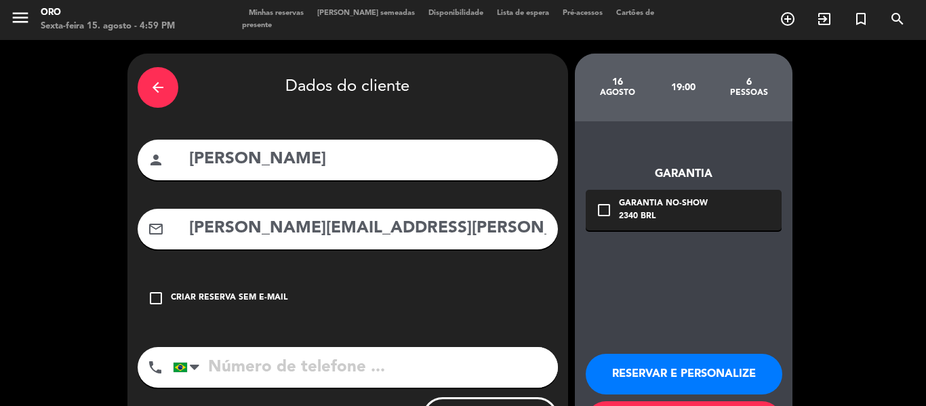
type input "[PERSON_NAME][EMAIL_ADDRESS][PERSON_NAME][DOMAIN_NAME]"
click at [152, 81] on icon "arrow_back" at bounding box center [158, 87] width 16 height 16
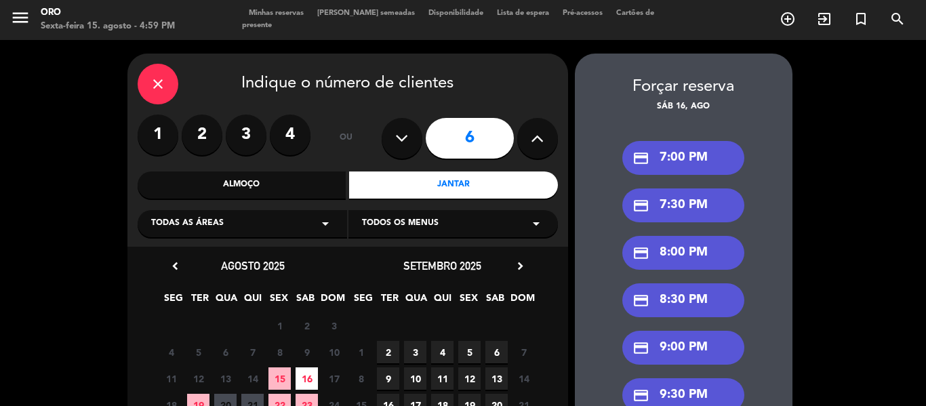
drag, startPoint x: 246, startPoint y: 220, endPoint x: 247, endPoint y: 227, distance: 6.9
click at [247, 220] on div "Todas as áreas arrow_drop_down" at bounding box center [242, 223] width 209 height 27
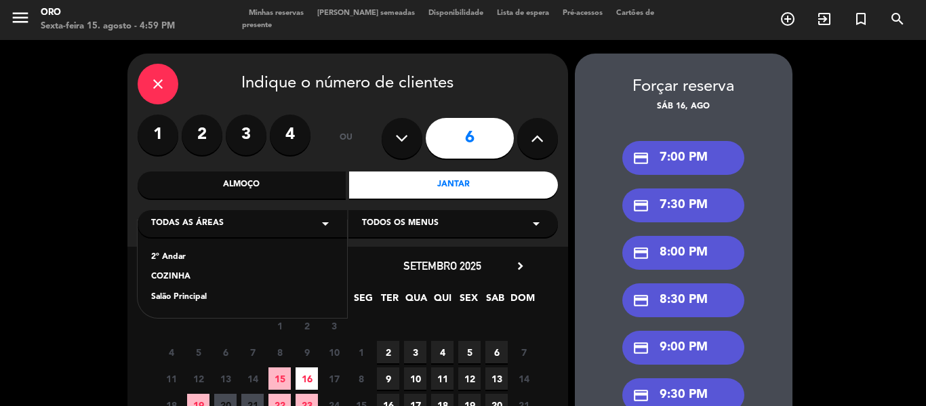
click at [171, 247] on div "2º Andar COZINHA Salão Principal" at bounding box center [242, 269] width 209 height 98
click at [172, 250] on div "2º Andar COZINHA Salão Principal" at bounding box center [242, 269] width 209 height 98
click at [187, 256] on div "2º Andar" at bounding box center [242, 258] width 182 height 14
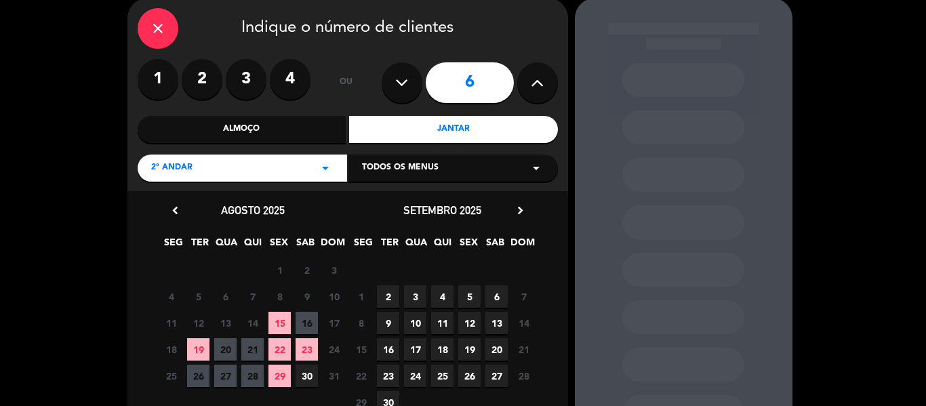
scroll to position [136, 0]
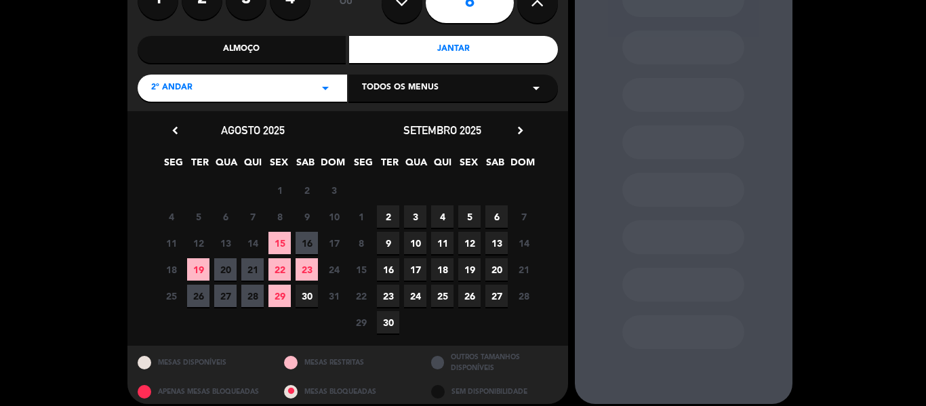
click at [310, 230] on div "11 12 13 14 15 16 17 Fechado" at bounding box center [253, 243] width 190 height 26
click at [308, 239] on span "16" at bounding box center [306, 243] width 22 height 22
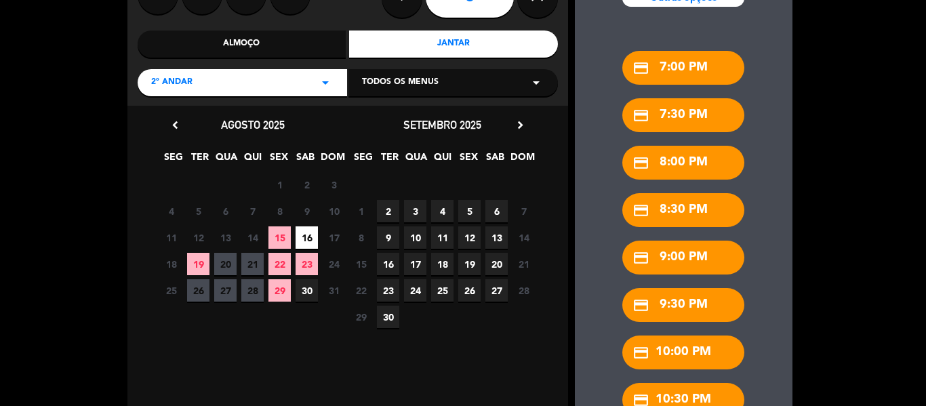
scroll to position [238, 0]
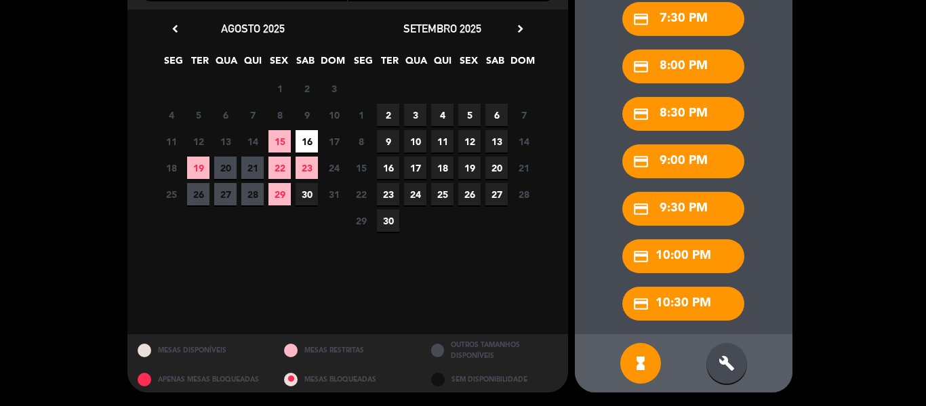
click at [730, 350] on div "build" at bounding box center [726, 363] width 41 height 41
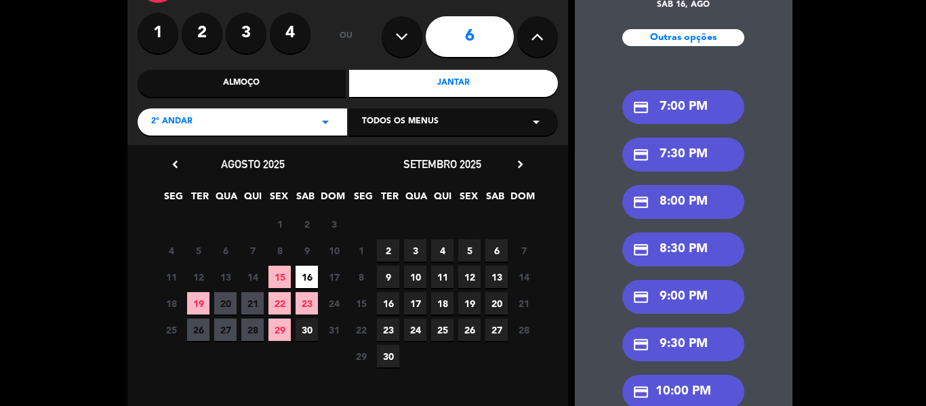
click at [682, 102] on div "credit_card 7:00 PM" at bounding box center [683, 107] width 122 height 34
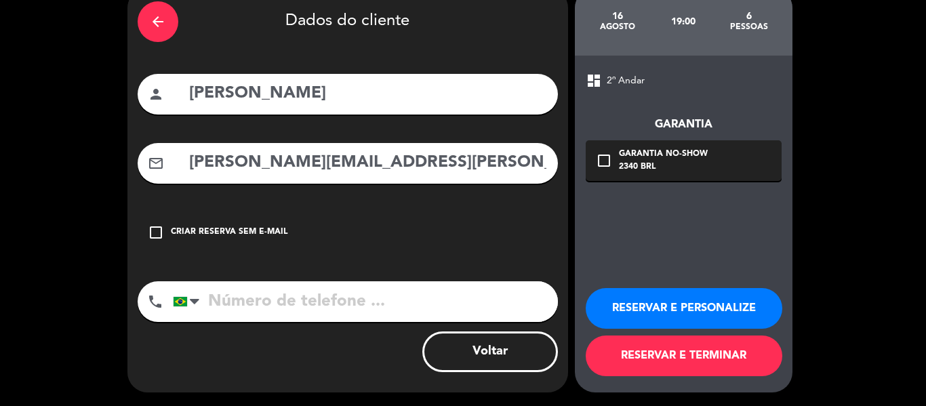
click at [262, 302] on input "tel" at bounding box center [365, 301] width 385 height 41
paste input "[PHONE_NUMBER]"
type input "[PHONE_NUMBER]"
click at [720, 156] on div "check_box_outline_blank Garantia No-show 2340 BRL" at bounding box center [684, 160] width 196 height 41
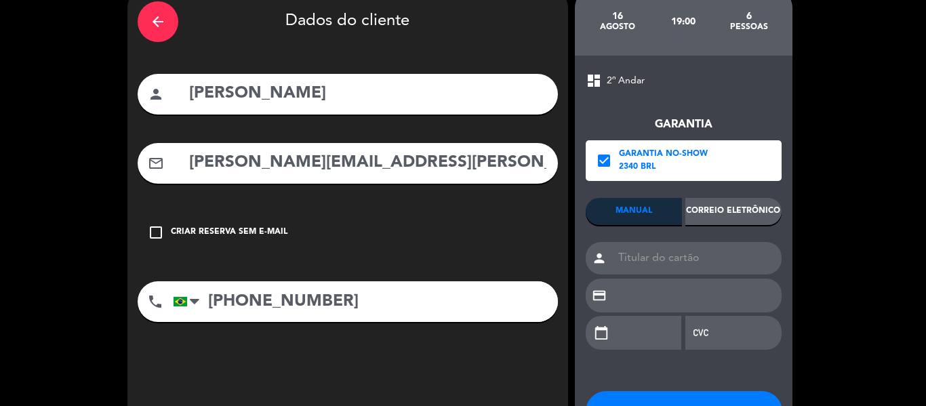
click at [744, 208] on div "Correio eletrônico" at bounding box center [733, 211] width 96 height 27
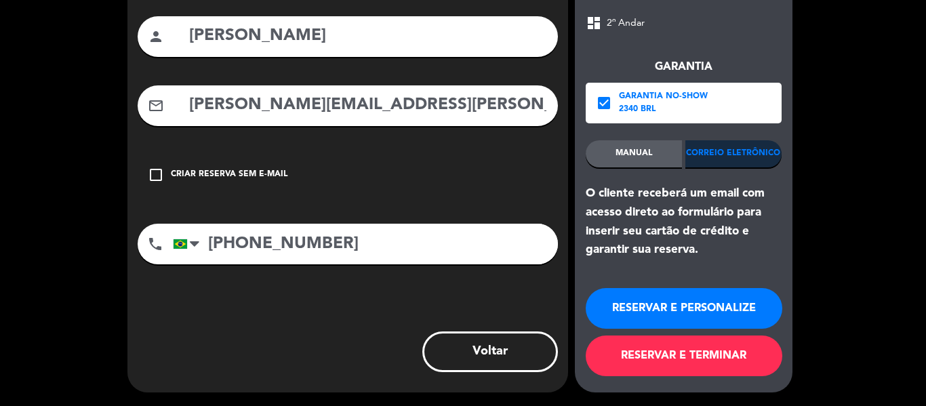
click at [726, 367] on button "RESERVAR E TERMINAR" at bounding box center [684, 355] width 197 height 41
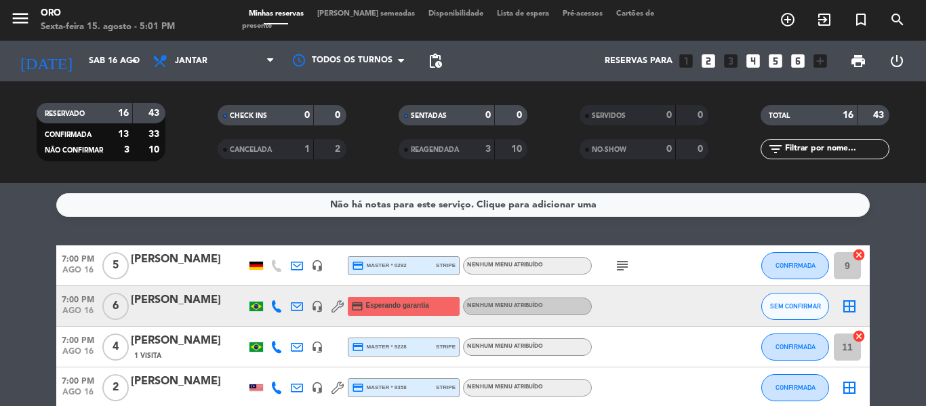
click at [625, 256] on div "subject" at bounding box center [653, 265] width 122 height 40
click at [626, 264] on icon "subject" at bounding box center [622, 266] width 16 height 16
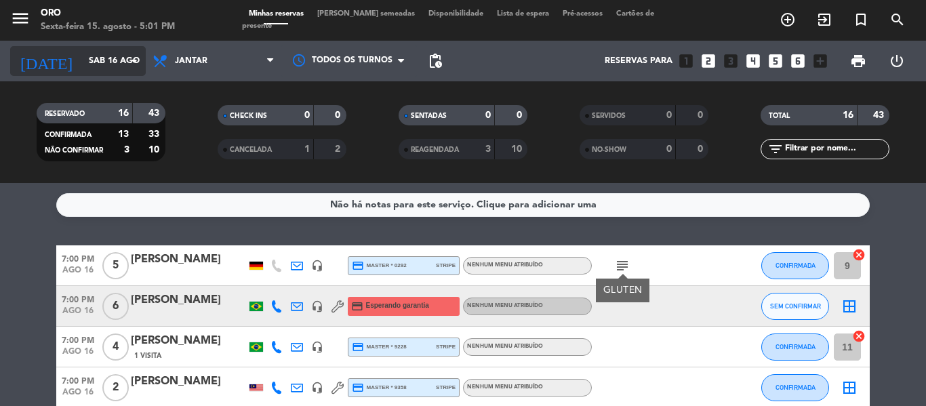
click at [94, 64] on input "Sáb 16 ago" at bounding box center [139, 60] width 115 height 23
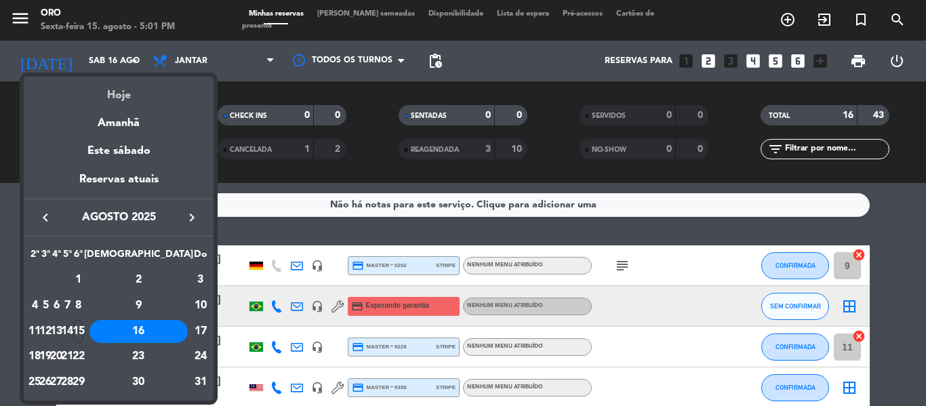
click at [115, 93] on div "Hoje" at bounding box center [119, 91] width 190 height 28
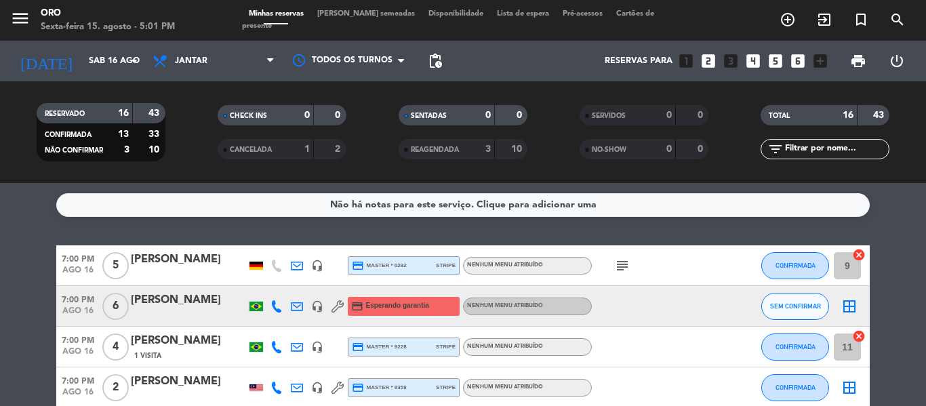
type input "Sex 15 ago"
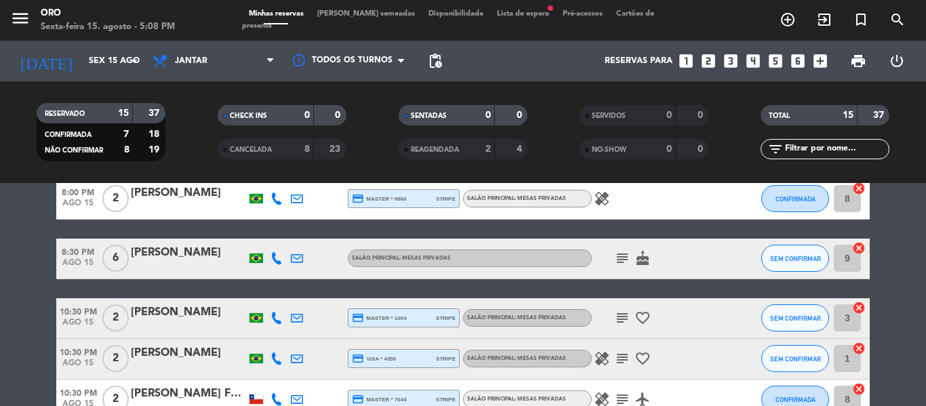
scroll to position [610, 0]
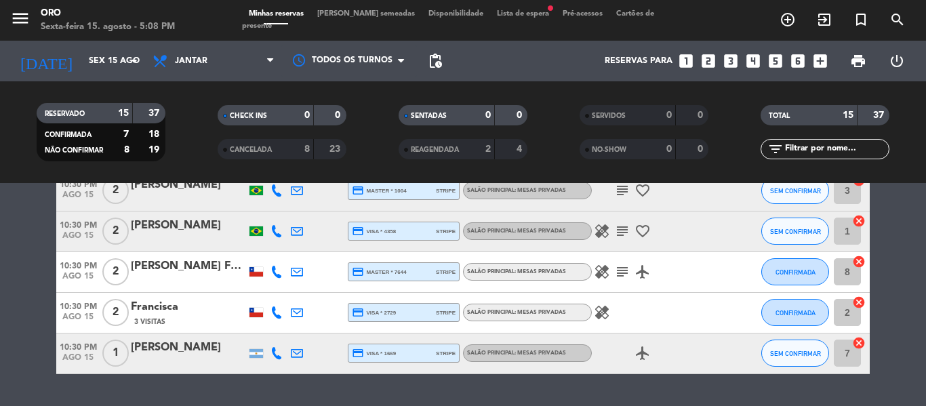
drag, startPoint x: 922, startPoint y: 105, endPoint x: 872, endPoint y: 100, distance: 50.4
click at [914, 104] on div "RESERVADO 15 37 CONFIRMADA 7 18 NÃO CONFIRMAR 8 19 CHECK INS 0 0 CANCELADA 8 23…" at bounding box center [463, 132] width 926 height 75
click at [861, 51] on span "print" at bounding box center [857, 60] width 27 height 27
click at [856, 58] on span "print" at bounding box center [858, 61] width 16 height 16
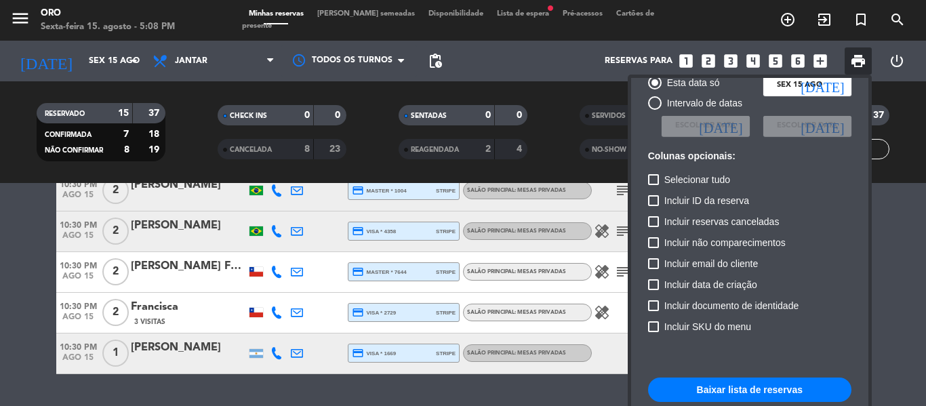
scroll to position [98, 0]
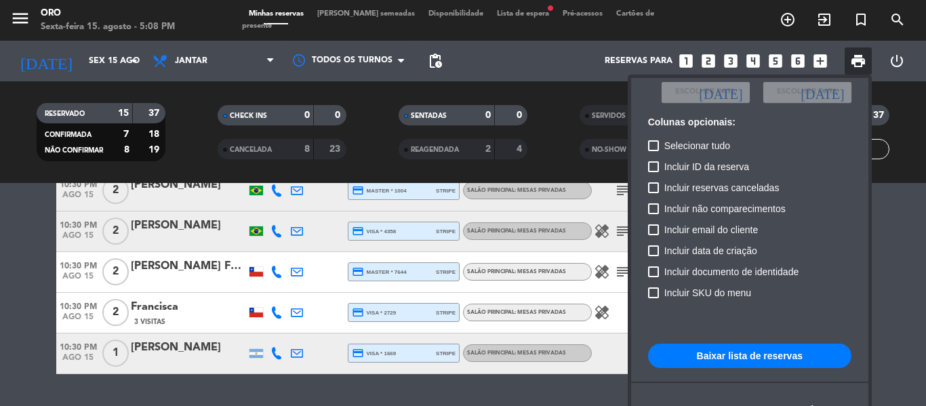
click at [746, 354] on button "Baixar lista de reservas" at bounding box center [749, 356] width 203 height 24
click at [195, 264] on div at bounding box center [463, 203] width 926 height 406
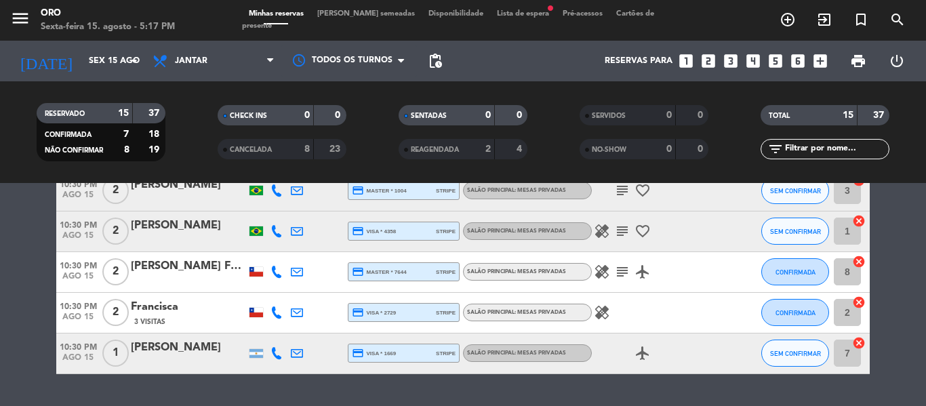
click at [198, 264] on div "[PERSON_NAME] Ferrari" at bounding box center [188, 267] width 115 height 18
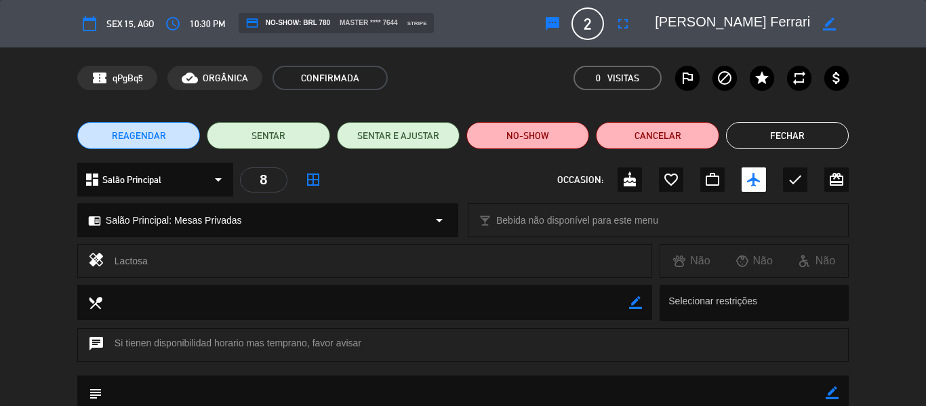
click at [150, 140] on span "REAGENDAR" at bounding box center [139, 136] width 54 height 14
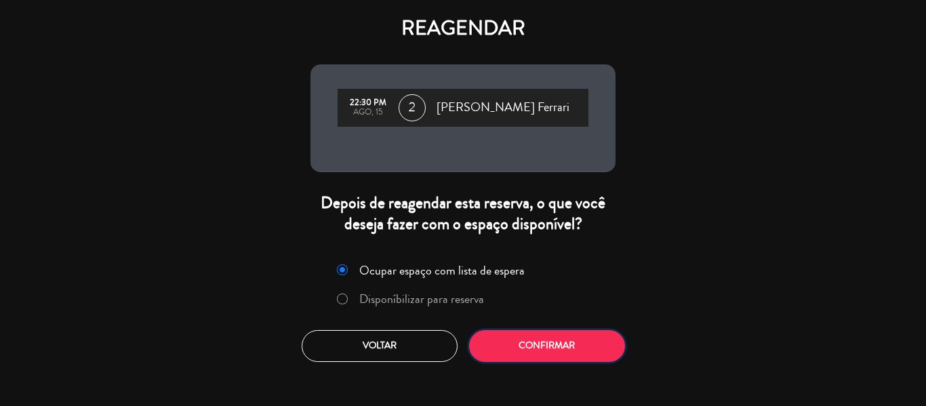
click at [551, 344] on button "Confirmar" at bounding box center [547, 346] width 156 height 32
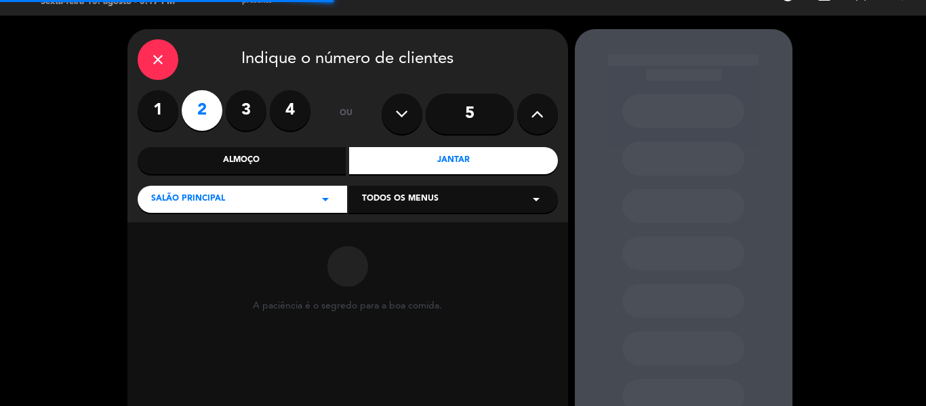
scroll to position [120, 0]
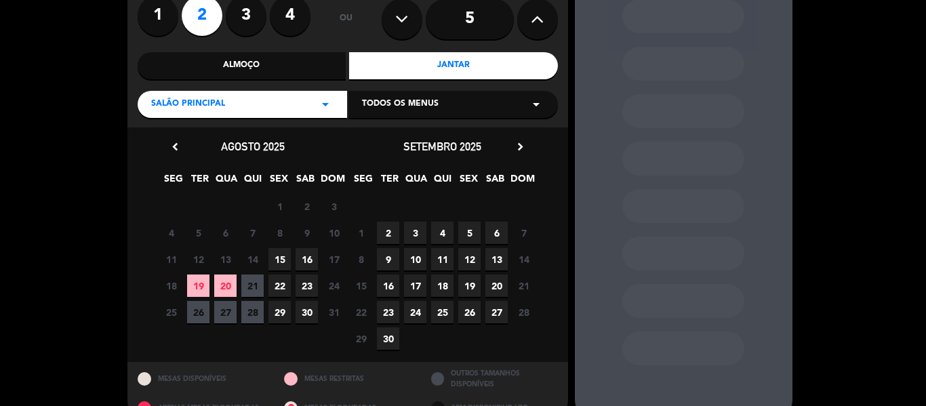
click at [281, 250] on span "15" at bounding box center [279, 259] width 22 height 22
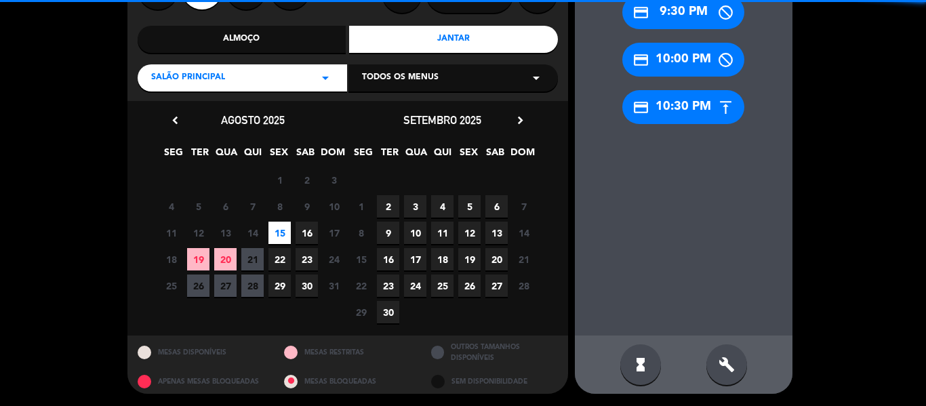
scroll to position [147, 0]
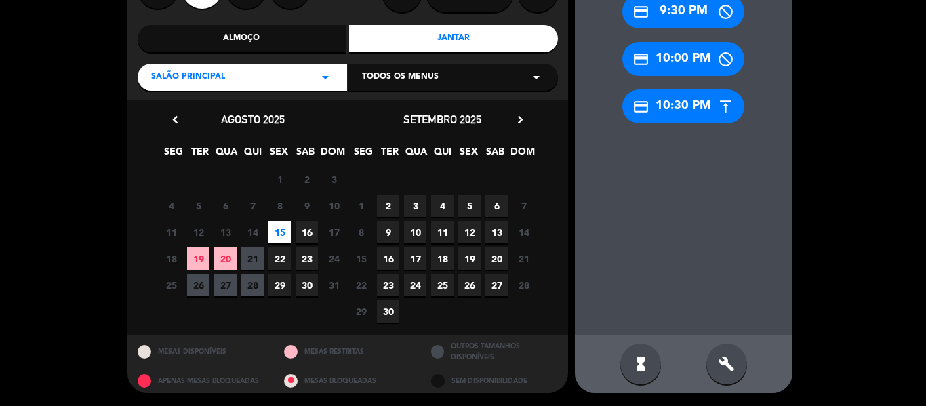
click at [719, 370] on icon "build" at bounding box center [726, 364] width 16 height 16
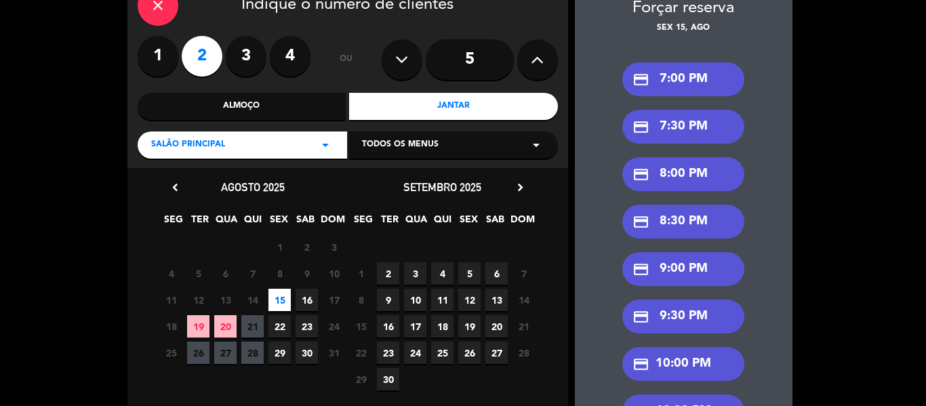
click at [688, 178] on div "credit_card 8:00 PM" at bounding box center [683, 174] width 122 height 34
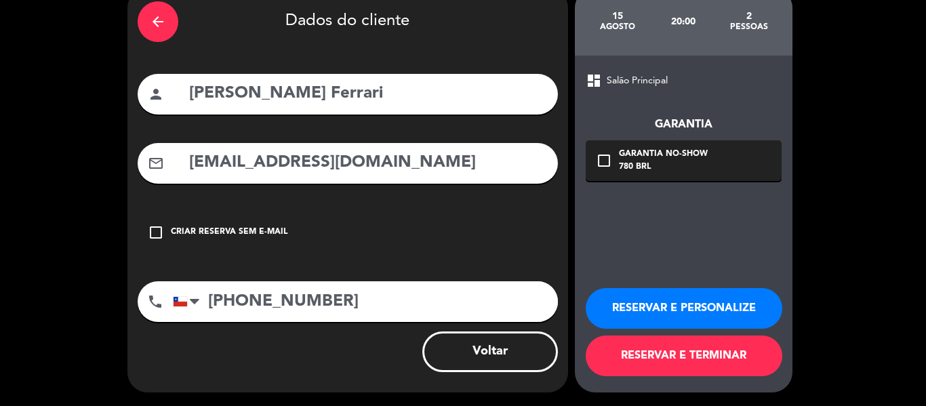
click at [655, 353] on button "RESERVAR E TERMINAR" at bounding box center [684, 355] width 197 height 41
